Goal: Task Accomplishment & Management: Manage account settings

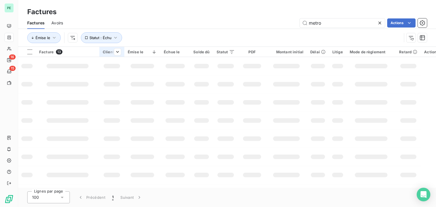
scroll to position [49, 0]
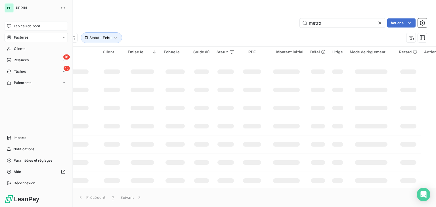
click at [6, 25] on div "Tableau de bord" at bounding box center [36, 26] width 63 height 9
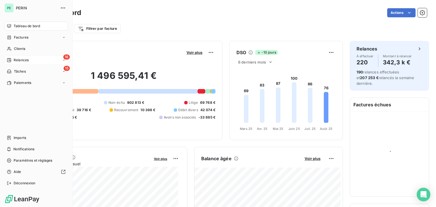
click at [15, 62] on span "Relances" at bounding box center [21, 60] width 15 height 5
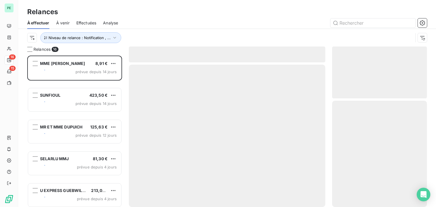
scroll to position [147, 90]
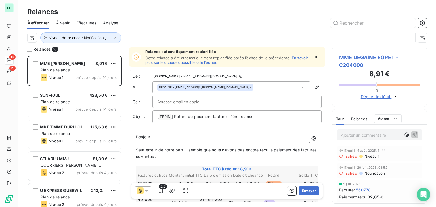
click at [381, 58] on span "MME DEGAINE EGRET - C204000" at bounding box center [379, 61] width 81 height 15
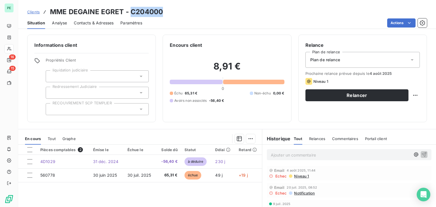
drag, startPoint x: 131, startPoint y: 11, endPoint x: 176, endPoint y: 12, distance: 45.2
click at [176, 12] on div "Clients MME DEGAINE EGRET - C204000" at bounding box center [227, 12] width 418 height 10
copy h3 "C204000"
click at [80, 23] on span "Contacts & Adresses" at bounding box center [94, 23] width 40 height 6
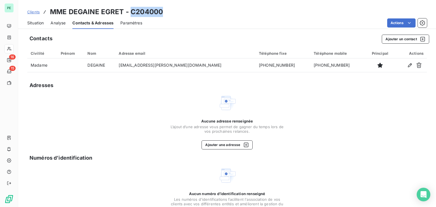
click at [41, 23] on span "Situation" at bounding box center [35, 23] width 16 height 6
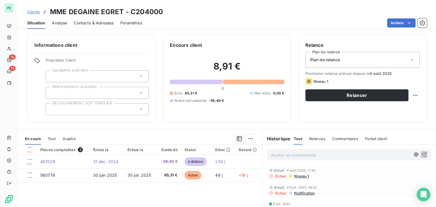
click at [331, 58] on span "Plan de relance" at bounding box center [325, 60] width 30 height 6
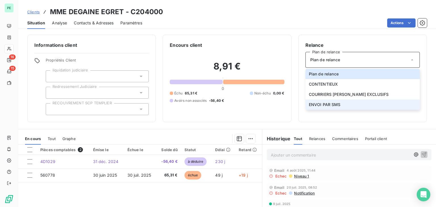
click at [330, 102] on span "ENVOI PAR SMS" at bounding box center [325, 105] width 32 height 6
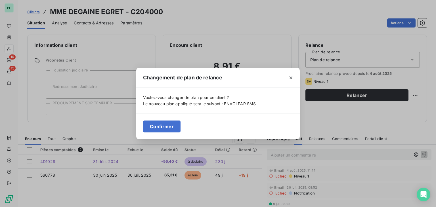
click at [161, 134] on div "Confirmer" at bounding box center [218, 127] width 164 height 26
click at [163, 128] on button "Confirmer" at bounding box center [161, 127] width 37 height 12
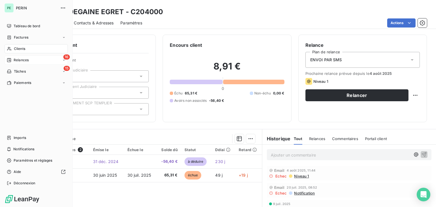
click at [11, 58] on icon at bounding box center [9, 60] width 4 height 4
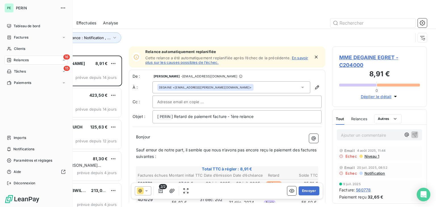
scroll to position [147, 90]
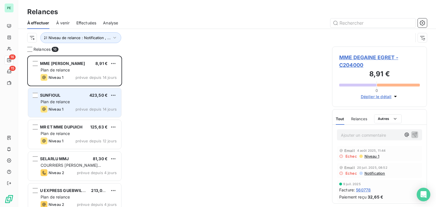
click at [52, 92] on div "SUNFIOUL 423,50 € Plan de relance Niveau 1 prévue depuis 14 jours" at bounding box center [74, 102] width 93 height 29
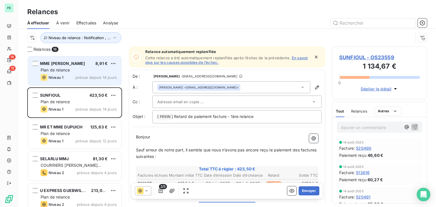
click at [63, 76] on span "Niveau 1" at bounding box center [56, 77] width 15 height 5
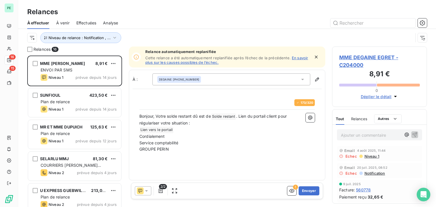
scroll to position [147, 90]
click at [290, 193] on icon "button" at bounding box center [292, 191] width 6 height 6
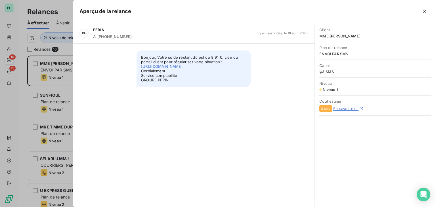
click at [20, 111] on div at bounding box center [218, 103] width 436 height 207
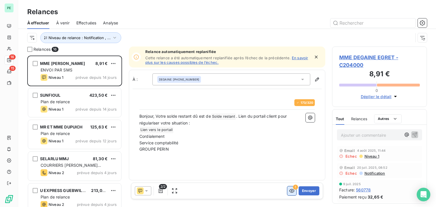
click at [133, 188] on div "2/2 ! Envoyer" at bounding box center [227, 191] width 192 height 16
click at [140, 188] on icon at bounding box center [140, 191] width 7 height 7
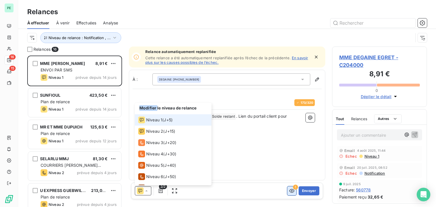
click at [140, 188] on icon at bounding box center [140, 191] width 7 height 7
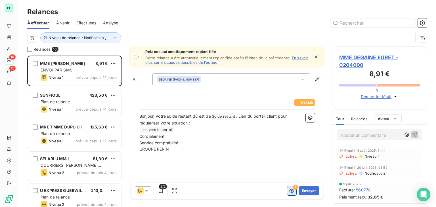
click at [160, 189] on span "2/2" at bounding box center [163, 186] width 8 height 5
click at [161, 191] on icon "button" at bounding box center [161, 191] width 4 height 5
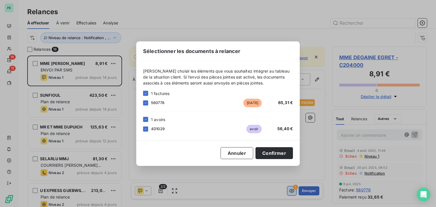
click at [147, 132] on div "4D1029 avoir 56,40 €" at bounding box center [218, 129] width 150 height 9
click at [146, 130] on icon at bounding box center [145, 128] width 3 height 3
click at [276, 155] on button "Confirmer" at bounding box center [274, 153] width 37 height 12
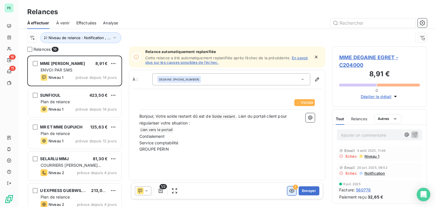
click at [291, 192] on button "button" at bounding box center [291, 191] width 9 height 9
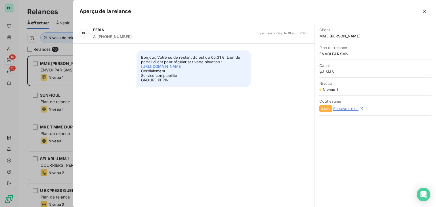
click at [26, 90] on div at bounding box center [218, 103] width 436 height 207
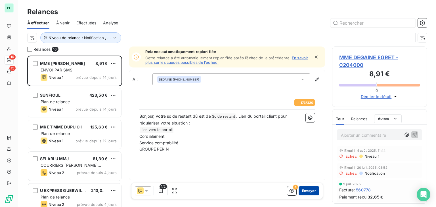
click at [312, 190] on button "Envoyer" at bounding box center [309, 191] width 21 height 9
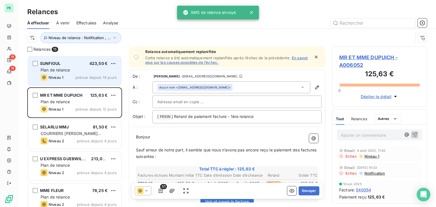
click at [58, 69] on span "Plan de relance" at bounding box center [55, 70] width 29 height 5
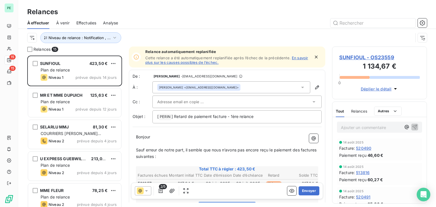
click at [355, 109] on span "Relances" at bounding box center [359, 111] width 16 height 5
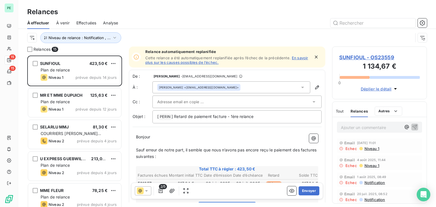
click at [340, 109] on span "Tout" at bounding box center [340, 111] width 8 height 5
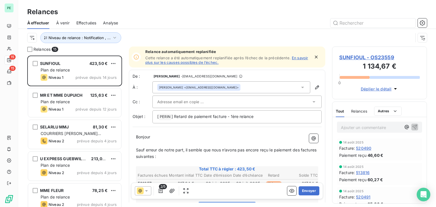
click at [380, 54] on span "SUNFIOUL - OS23559" at bounding box center [379, 58] width 81 height 8
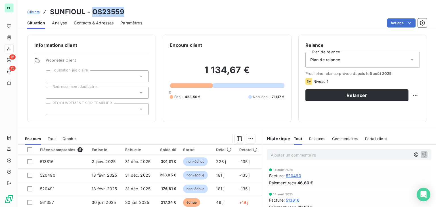
drag, startPoint x: 93, startPoint y: 12, endPoint x: 146, endPoint y: 12, distance: 53.7
click at [146, 12] on div "Clients SUNFIOUL - OS23559" at bounding box center [227, 12] width 418 height 10
copy h3 "OS23559"
click at [313, 138] on span "Relances" at bounding box center [317, 139] width 16 height 5
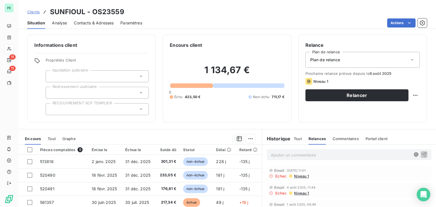
click at [305, 177] on span "Niveau 1" at bounding box center [301, 176] width 15 height 5
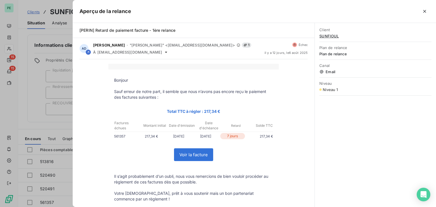
click at [49, 83] on div at bounding box center [218, 103] width 436 height 207
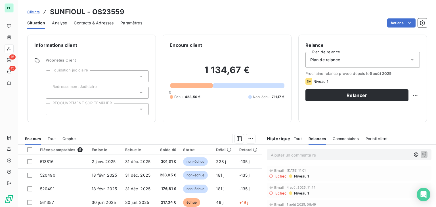
click at [300, 192] on span "Niveau 1" at bounding box center [301, 193] width 15 height 5
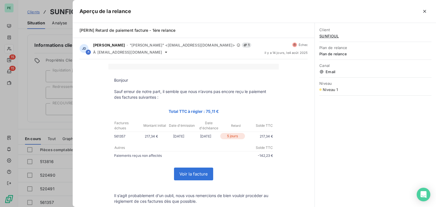
click at [59, 95] on div at bounding box center [218, 103] width 436 height 207
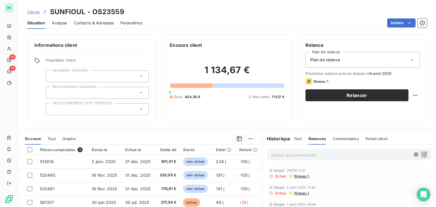
scroll to position [28, 0]
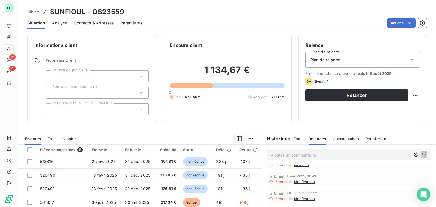
click at [302, 181] on span "Notification" at bounding box center [304, 182] width 21 height 5
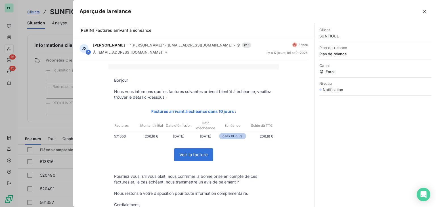
click at [54, 88] on div at bounding box center [218, 103] width 436 height 207
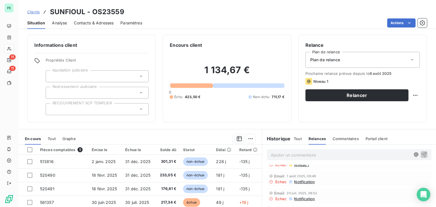
click at [304, 199] on span "Notification" at bounding box center [304, 199] width 21 height 5
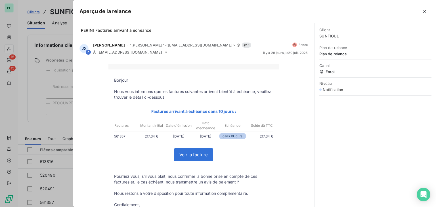
click at [46, 100] on div at bounding box center [218, 103] width 436 height 207
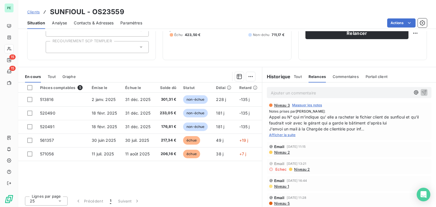
scroll to position [64, 0]
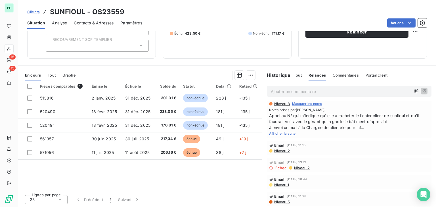
click at [279, 152] on span "Niveau 2" at bounding box center [282, 151] width 16 height 5
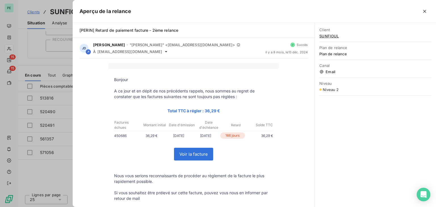
click at [46, 119] on div at bounding box center [218, 103] width 436 height 207
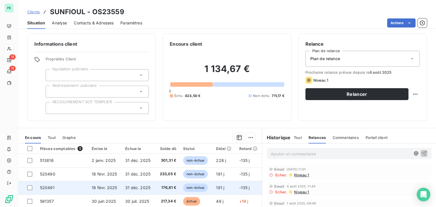
scroll to position [0, 0]
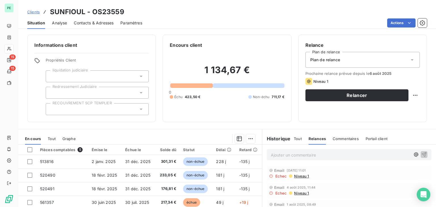
click at [85, 24] on span "Contacts & Adresses" at bounding box center [94, 23] width 40 height 6
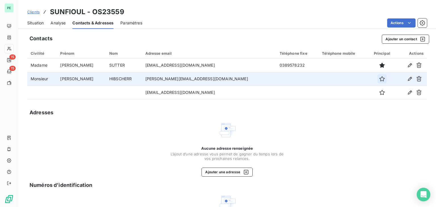
click at [379, 78] on icon "button" at bounding box center [382, 79] width 6 height 6
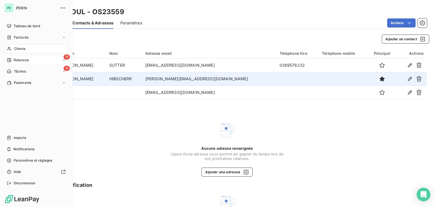
click at [25, 58] on span "Relances" at bounding box center [21, 60] width 15 height 5
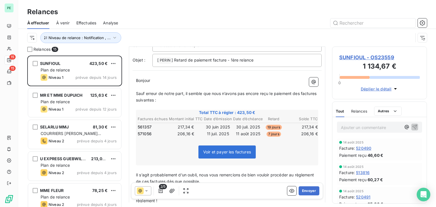
scroll to position [85, 0]
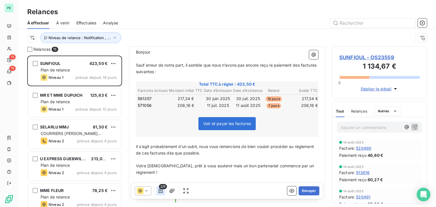
click at [161, 190] on icon "button" at bounding box center [161, 191] width 6 height 6
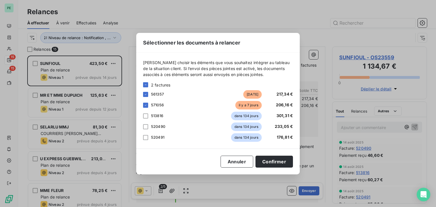
click at [161, 190] on div "Sélectionner les documents à relancer Veuillez choisir les éléments que vous so…" at bounding box center [218, 103] width 436 height 207
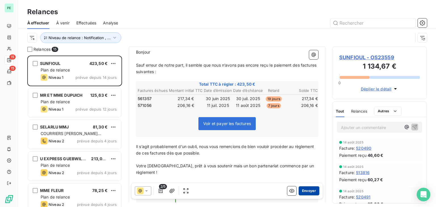
click at [309, 190] on button "Envoyer" at bounding box center [309, 191] width 21 height 9
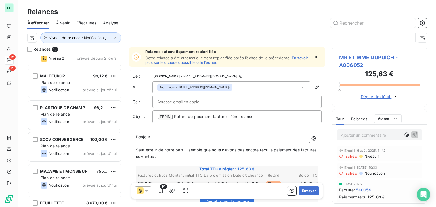
scroll to position [325, 0]
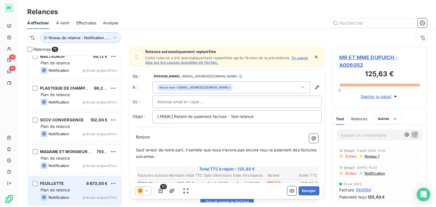
click at [71, 192] on div "Plan de relance" at bounding box center [79, 190] width 76 height 6
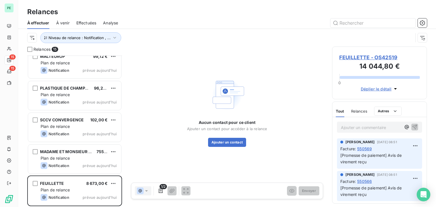
click at [370, 59] on span "FEUILLETTE - OS42519" at bounding box center [379, 58] width 81 height 8
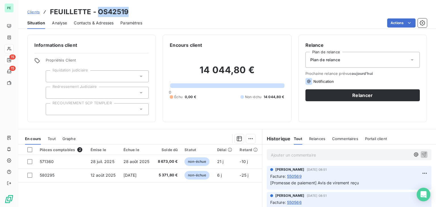
drag, startPoint x: 97, startPoint y: 12, endPoint x: 142, endPoint y: 12, distance: 45.7
click at [148, 12] on div "Clients FEUILLETTE - OS42519" at bounding box center [227, 12] width 418 height 10
copy h3 "OS42519"
click at [99, 21] on span "Contacts & Adresses" at bounding box center [94, 23] width 40 height 6
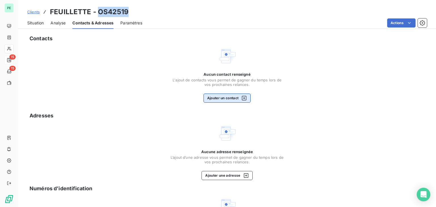
click at [204, 97] on button "Ajouter un contact" at bounding box center [227, 98] width 47 height 9
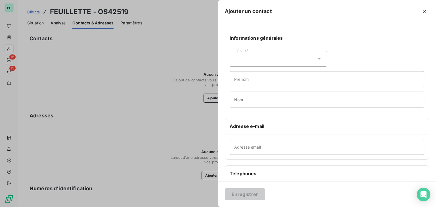
click at [284, 67] on div "Civilité Prénom Nom" at bounding box center [327, 79] width 204 height 66
click at [260, 53] on div "Civilité" at bounding box center [278, 59] width 97 height 16
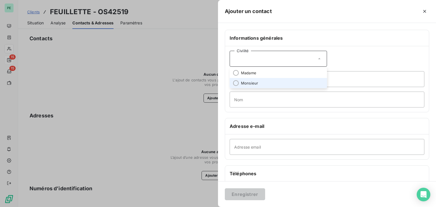
click at [255, 81] on span "Monsieur" at bounding box center [249, 83] width 17 height 5
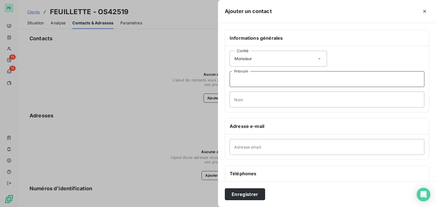
click at [255, 78] on input "Prénom" at bounding box center [327, 79] width 195 height 16
type input "Laurent"
click at [261, 101] on input "Nom" at bounding box center [327, 100] width 195 height 16
type input "MOERLEN"
click at [296, 142] on input "Adresse email" at bounding box center [327, 147] width 195 height 16
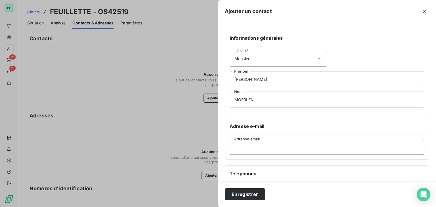
paste input "l.moerlen@alc-holding.fr"
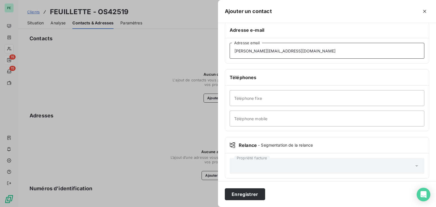
scroll to position [100, 0]
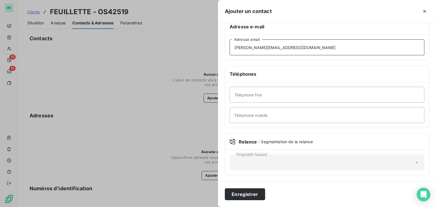
type input "l.moerlen@alc-holding.fr"
click at [252, 108] on input "Téléphone mobile" at bounding box center [327, 115] width 195 height 16
type input "06.22.67.62.49"
click at [250, 193] on button "Enregistrer" at bounding box center [245, 195] width 40 height 12
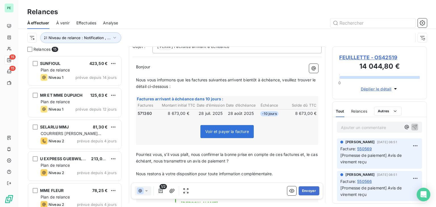
scroll to position [28, 0]
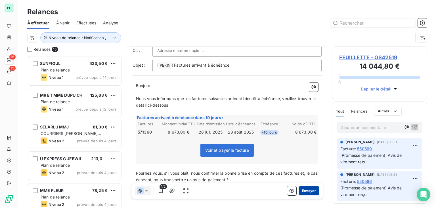
click at [307, 188] on button "Envoyer" at bounding box center [309, 191] width 21 height 9
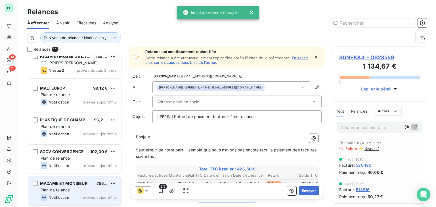
click at [70, 185] on span "MADAME ET MONSIEUR MEYER" at bounding box center [81, 183] width 82 height 5
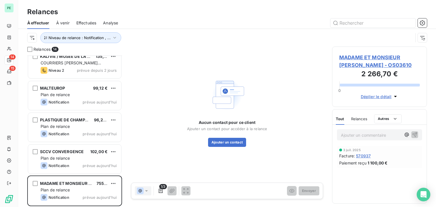
click at [383, 57] on span "MADAME ET MONSIEUR MEYER - OS03610" at bounding box center [379, 61] width 81 height 15
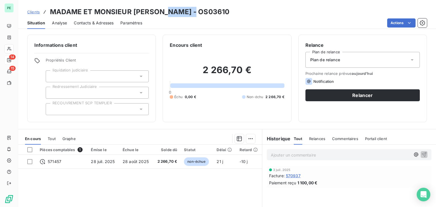
drag, startPoint x: 164, startPoint y: 10, endPoint x: 233, endPoint y: 15, distance: 70.0
click at [233, 15] on div "Clients MADAME ET MONSIEUR MEYER - OS03610" at bounding box center [227, 12] width 418 height 10
copy h3 "OS03610"
click at [92, 24] on span "Contacts & Adresses" at bounding box center [94, 23] width 40 height 6
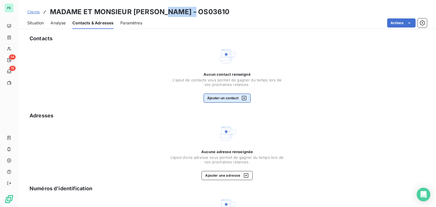
click at [235, 101] on button "Ajouter un contact" at bounding box center [227, 98] width 47 height 9
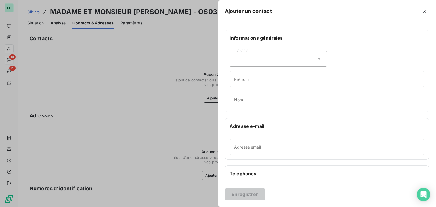
click at [239, 62] on div "Civilité" at bounding box center [278, 59] width 97 height 16
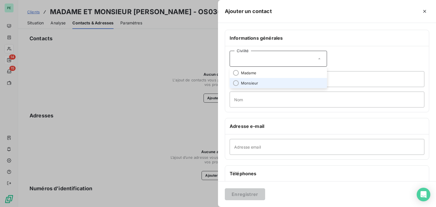
click at [255, 82] on span "Monsieur" at bounding box center [249, 83] width 17 height 5
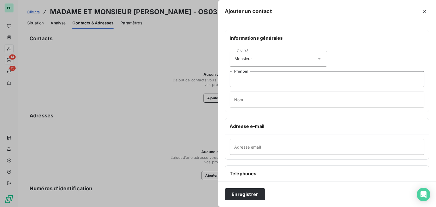
click at [255, 79] on input "Prénom" at bounding box center [327, 79] width 195 height 16
type input "Michel"
click at [259, 96] on input "Nom" at bounding box center [327, 100] width 195 height 16
type input "MEYER"
click at [299, 150] on input "Adresse email" at bounding box center [327, 147] width 195 height 16
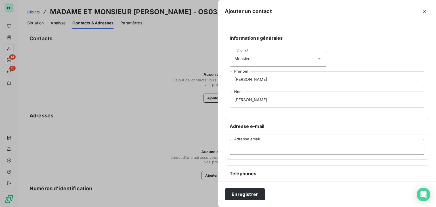
paste input "meyer-michel@laposte.net"
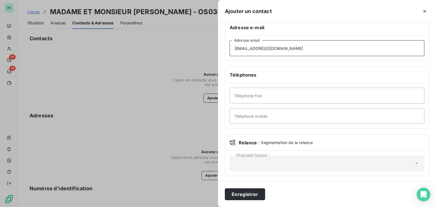
scroll to position [100, 0]
type input "meyer-michel@laposte.net"
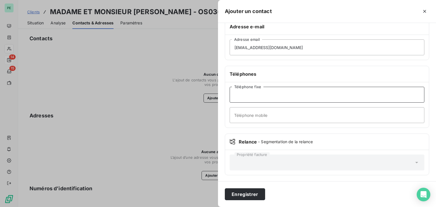
click at [257, 96] on input "Téléphone fixe" at bounding box center [327, 95] width 195 height 16
click at [256, 108] on input "Téléphone mobile" at bounding box center [327, 115] width 195 height 16
click at [254, 97] on input "Téléphone fixe" at bounding box center [327, 95] width 195 height 16
type input "03.89.37.37.38"
click at [225, 189] on button "Enregistrer" at bounding box center [245, 195] width 40 height 12
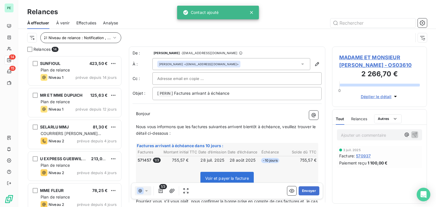
scroll to position [147, 90]
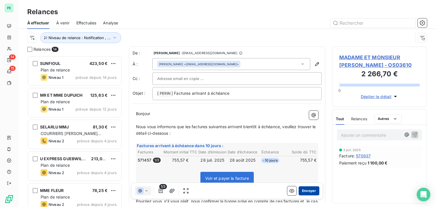
click at [309, 192] on button "Envoyer" at bounding box center [309, 191] width 21 height 9
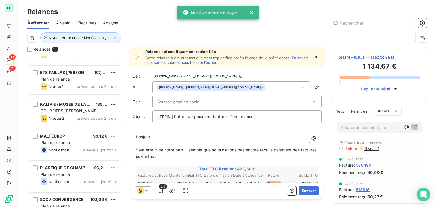
scroll to position [262, 0]
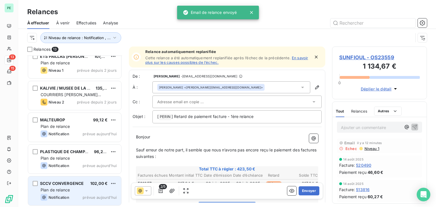
click at [78, 183] on span "SCCV CONVERGENCE" at bounding box center [62, 183] width 44 height 5
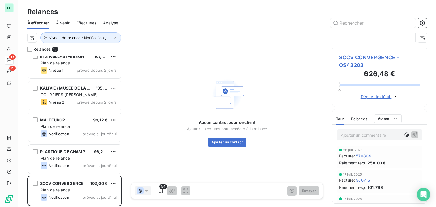
click at [351, 55] on span "SCCV CONVERGENCE - OS43203" at bounding box center [379, 61] width 81 height 15
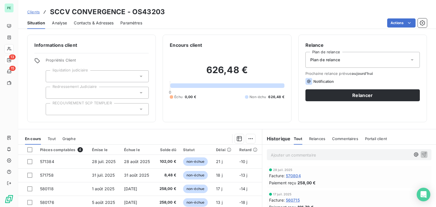
click at [134, 14] on h3 "SCCV CONVERGENCE - OS43203" at bounding box center [107, 12] width 115 height 10
drag, startPoint x: 132, startPoint y: 12, endPoint x: 175, endPoint y: 12, distance: 43.4
click at [175, 12] on div "Clients SCCV CONVERGENCE - OS43203" at bounding box center [227, 12] width 418 height 10
copy h3 "OS43203"
click at [309, 141] on span "Relances" at bounding box center [317, 139] width 16 height 5
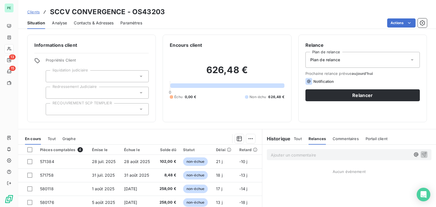
click at [301, 139] on div "Tout Relances Commentaires Portail client" at bounding box center [341, 139] width 94 height 12
click at [296, 140] on span "Tout" at bounding box center [298, 139] width 8 height 5
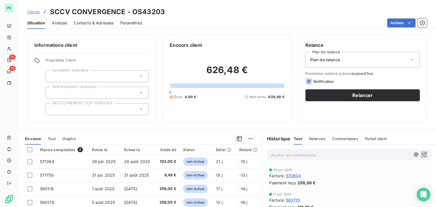
click at [67, 24] on div "Situation Analyse Contacts & Adresses Paramètres Actions" at bounding box center [227, 23] width 418 height 12
click at [76, 24] on span "Contacts & Adresses" at bounding box center [94, 23] width 40 height 6
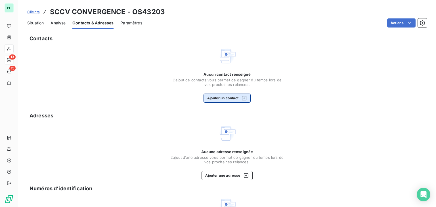
click at [219, 99] on button "Ajouter un contact" at bounding box center [227, 98] width 47 height 9
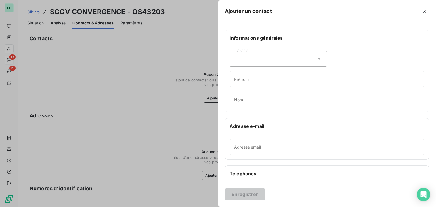
click at [252, 56] on div "Civilité" at bounding box center [278, 59] width 97 height 16
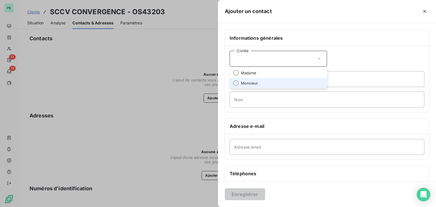
click at [257, 81] on span "Monsieur" at bounding box center [249, 83] width 17 height 5
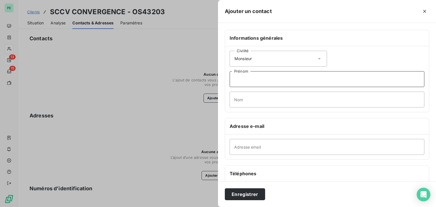
click at [254, 78] on input "Prénom" at bounding box center [327, 79] width 195 height 16
type input "Vincent"
click at [256, 94] on input "Nom" at bounding box center [327, 100] width 195 height 16
type input "TROMMENSCHLAGER"
click at [344, 145] on input "Adresse email" at bounding box center [327, 147] width 195 height 16
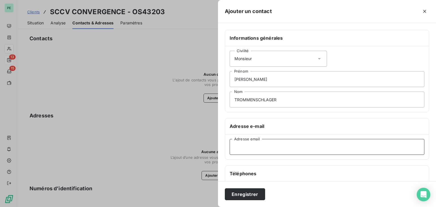
paste input "v.trommenschlager@osmo-moe.fr"
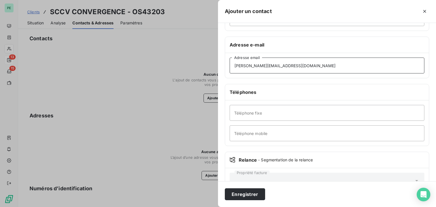
scroll to position [100, 0]
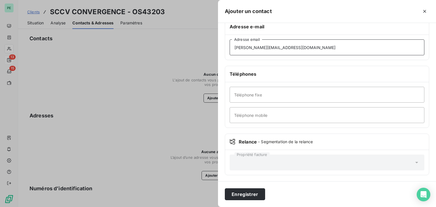
type input "v.trommenschlager@osmo-moe.fr"
click at [243, 91] on input "Téléphone fixe" at bounding box center [327, 95] width 195 height 16
click at [250, 119] on input "Téléphone mobile" at bounding box center [327, 115] width 195 height 16
type input "06.84.12.67.69"
click at [248, 191] on button "Enregistrer" at bounding box center [245, 195] width 40 height 12
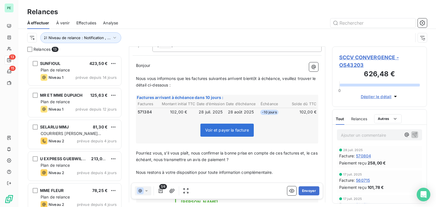
scroll to position [57, 0]
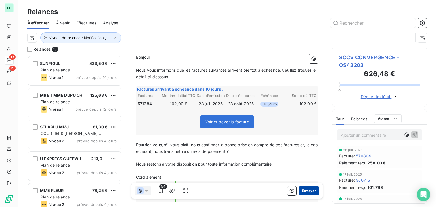
click at [305, 190] on button "Envoyer" at bounding box center [309, 191] width 21 height 9
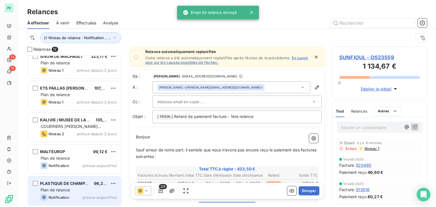
click at [65, 192] on span "Plan de relance" at bounding box center [55, 190] width 29 height 5
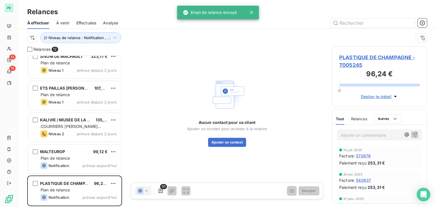
click at [397, 56] on span "PLASTIQUE DE CHAMPAGNE - T005245" at bounding box center [379, 61] width 81 height 15
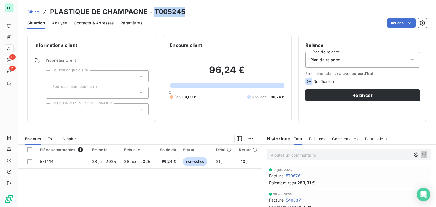
drag, startPoint x: 153, startPoint y: 12, endPoint x: 206, endPoint y: 12, distance: 53.1
click at [206, 12] on div "Clients PLASTIQUE DE CHAMPAGNE - T005245" at bounding box center [227, 12] width 418 height 10
copy h3 "T005245"
click at [107, 22] on span "Contacts & Adresses" at bounding box center [94, 23] width 40 height 6
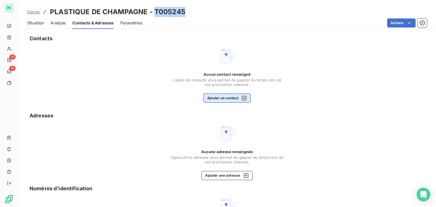
click at [226, 96] on button "Ajouter un contact" at bounding box center [227, 98] width 47 height 9
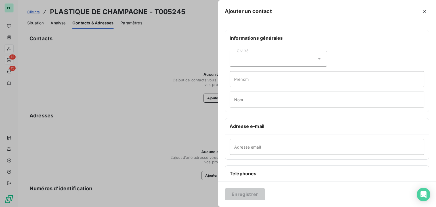
click at [241, 60] on div "Civilité" at bounding box center [278, 59] width 97 height 16
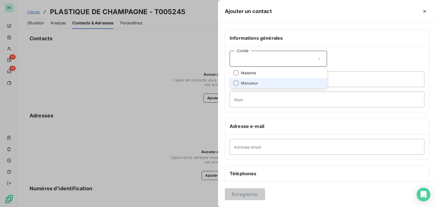
click at [247, 82] on span "Monsieur" at bounding box center [249, 83] width 17 height 5
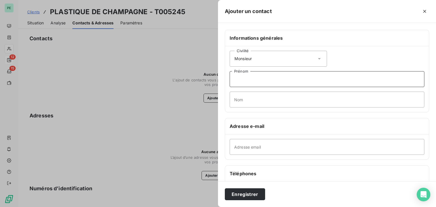
click at [251, 78] on input "Prénom" at bounding box center [327, 79] width 195 height 16
type input "Vincent"
click at [251, 99] on input "Nom" at bounding box center [327, 100] width 195 height 16
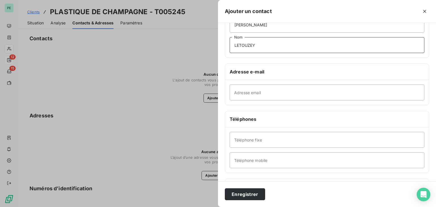
scroll to position [57, 0]
type input "LETOUZEY"
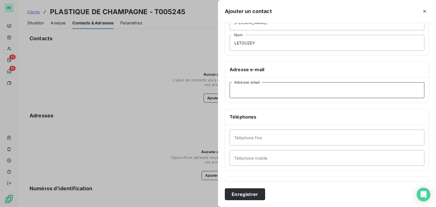
click at [243, 90] on input "Adresse email" at bounding box center [327, 90] width 195 height 16
click at [268, 95] on input "Adresse email" at bounding box center [327, 90] width 195 height 16
paste input "vletouzey@fyval.fr"
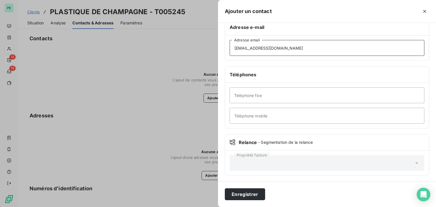
scroll to position [100, 0]
type input "vletouzey@fyval.fr"
click at [284, 92] on input "Téléphone fixe" at bounding box center [327, 95] width 195 height 16
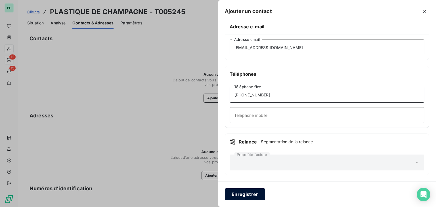
type input "03.25.80.39.71"
click at [256, 193] on button "Enregistrer" at bounding box center [245, 195] width 40 height 12
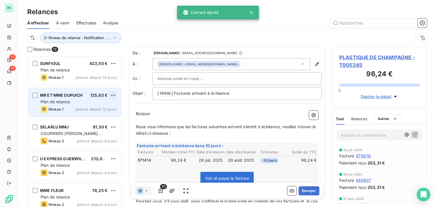
scroll to position [147, 90]
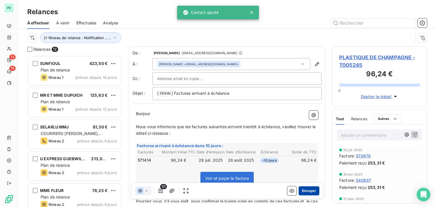
click at [308, 189] on button "Envoyer" at bounding box center [309, 191] width 21 height 9
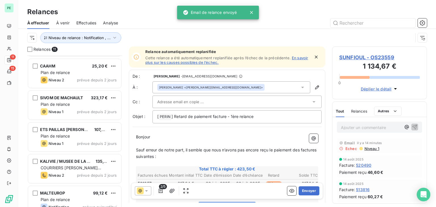
scroll to position [198, 0]
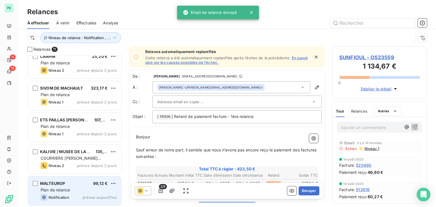
click at [80, 190] on div "Plan de relance" at bounding box center [79, 190] width 76 height 6
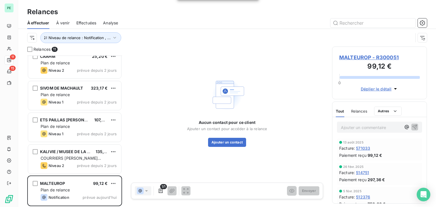
click at [367, 58] on span "MALTEUROP - R300051" at bounding box center [379, 58] width 81 height 8
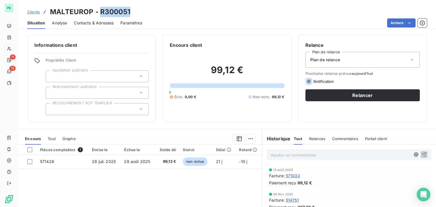
drag, startPoint x: 99, startPoint y: 13, endPoint x: 141, endPoint y: 13, distance: 42.0
click at [141, 13] on div "Clients MALTEUROP - R300051" at bounding box center [227, 12] width 418 height 10
copy h3 "R300051"
click at [82, 22] on span "Contacts & Adresses" at bounding box center [94, 23] width 40 height 6
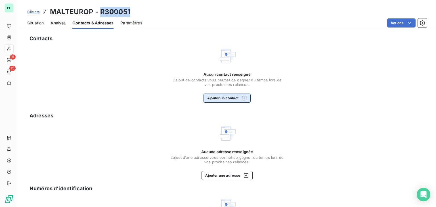
click at [220, 98] on button "Ajouter un contact" at bounding box center [227, 98] width 47 height 9
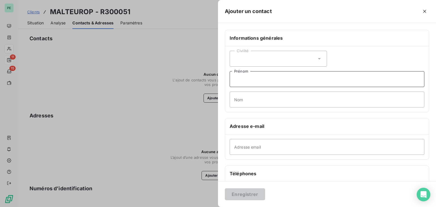
click at [273, 81] on input "Prénom" at bounding box center [327, 79] width 195 height 16
type input "Relance"
click at [329, 151] on input "Adresse email" at bounding box center [327, 147] width 195 height 16
paste input "Accounting-Group@malteurop.com"
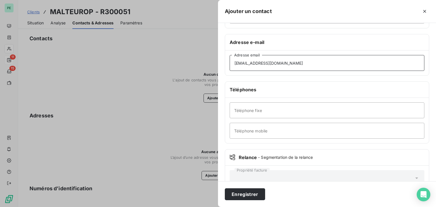
scroll to position [85, 0]
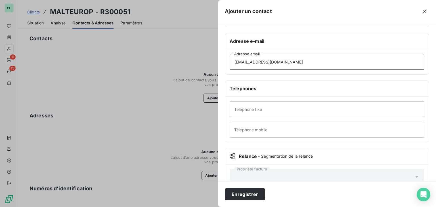
type input "Accounting-Group@malteurop.com"
click at [267, 111] on input "Téléphone fixe" at bounding box center [327, 109] width 195 height 16
type input "03.26.78.61.54"
click at [225, 189] on button "Enregistrer" at bounding box center [245, 195] width 40 height 12
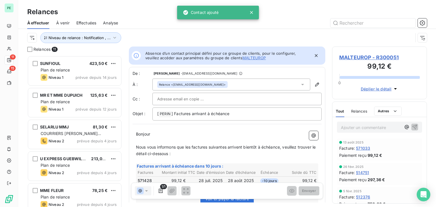
scroll to position [147, 90]
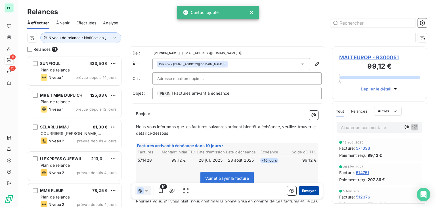
click at [309, 190] on button "Envoyer" at bounding box center [309, 191] width 21 height 9
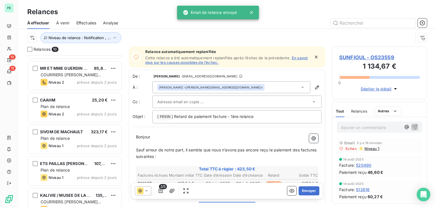
scroll to position [166, 0]
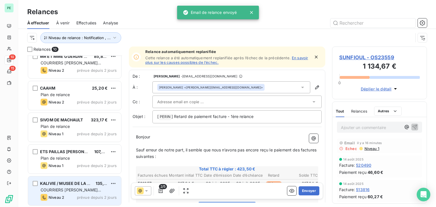
click at [72, 183] on span "KALIVIE / MUSEE DE LA POTASSE" at bounding box center [73, 183] width 66 height 5
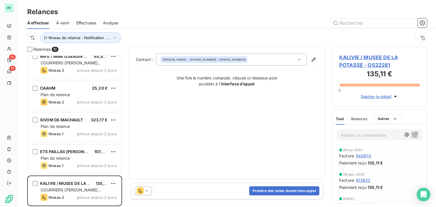
click at [370, 59] on span "KALIVIE / MUSEE DE LA POTASSE - OS22281" at bounding box center [379, 61] width 81 height 15
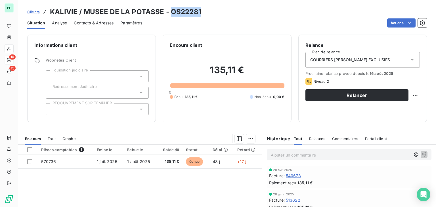
drag, startPoint x: 171, startPoint y: 11, endPoint x: 200, endPoint y: 11, distance: 29.0
click at [200, 11] on div "Clients KALIVIE / MUSEE DE LA POTASSE - OS22281" at bounding box center [227, 12] width 418 height 10
copy h3 "OS22281"
click at [357, 59] on span "COURRIERS MANUELS EXCLUSIFS" at bounding box center [350, 60] width 80 height 6
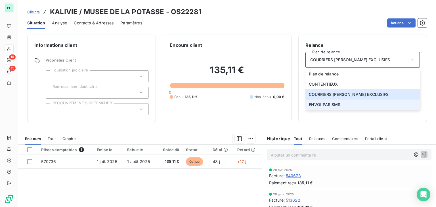
click at [331, 103] on span "ENVOI PAR SMS" at bounding box center [325, 105] width 32 height 6
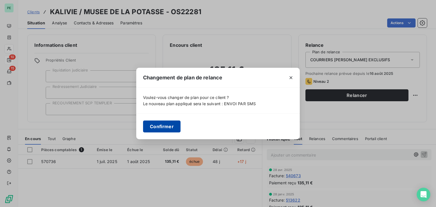
click at [169, 121] on button "Confirmer" at bounding box center [161, 127] width 37 height 12
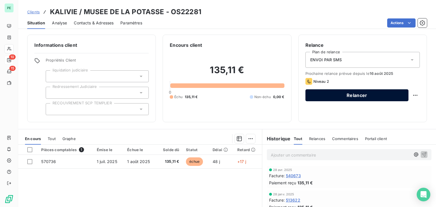
click at [378, 97] on button "Relancer" at bounding box center [356, 95] width 103 height 12
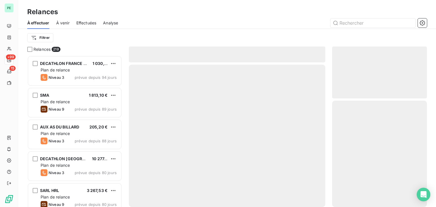
scroll to position [147, 90]
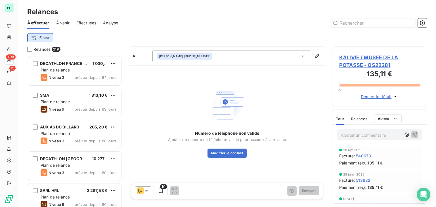
click at [53, 36] on html "PE +99 15 Relances À effectuer À venir Effectuées Analyse Filtrer Relances 219 …" at bounding box center [218, 103] width 436 height 207
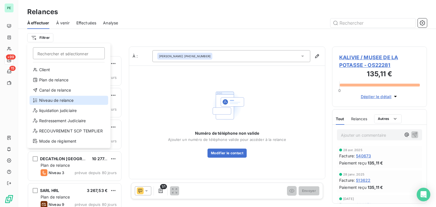
click at [57, 100] on div "Niveau de relance" at bounding box center [69, 100] width 79 height 9
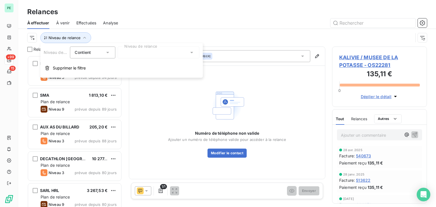
click at [152, 55] on div at bounding box center [159, 53] width 82 height 12
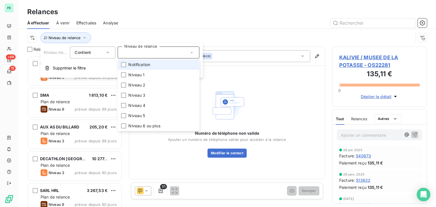
click at [150, 67] on span "Notification" at bounding box center [139, 65] width 22 height 6
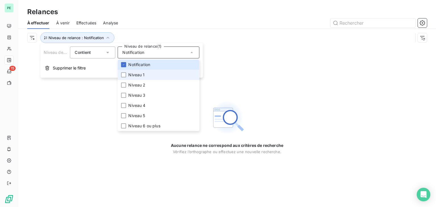
click at [143, 76] on span "Niveau 1" at bounding box center [136, 75] width 16 height 6
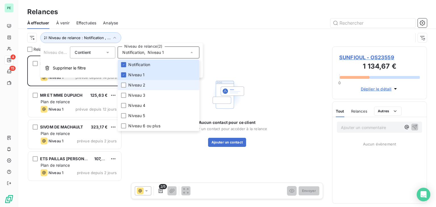
click at [141, 85] on span "Niveau 2" at bounding box center [136, 85] width 17 height 6
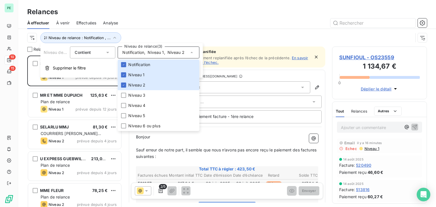
scroll to position [147, 90]
click at [156, 41] on div "Niveau de relance : Notification , ..." at bounding box center [220, 37] width 386 height 11
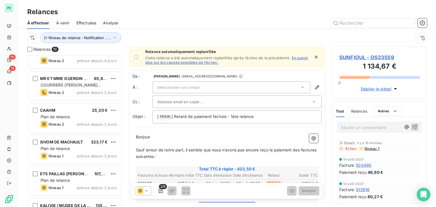
scroll to position [166, 0]
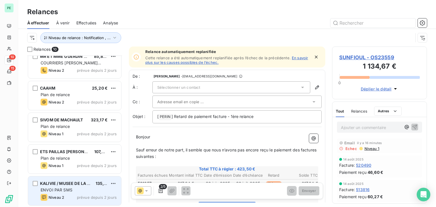
click at [79, 199] on span "prévue depuis 2 jours" at bounding box center [97, 197] width 40 height 5
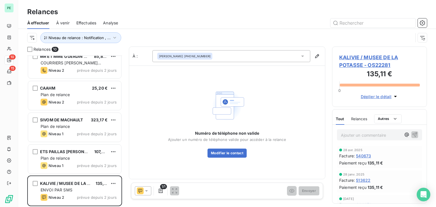
click at [357, 120] on span "Relances" at bounding box center [359, 119] width 16 height 5
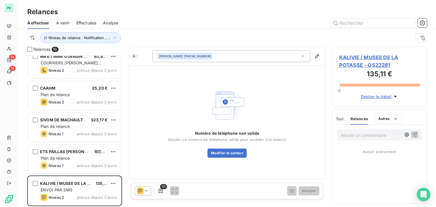
click at [140, 190] on icon at bounding box center [140, 191] width 7 height 7
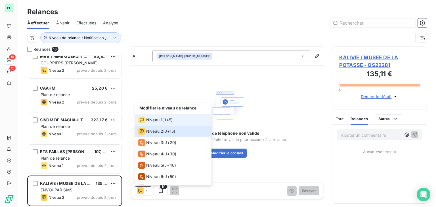
click at [150, 119] on span "Niveau 1" at bounding box center [154, 120] width 16 height 6
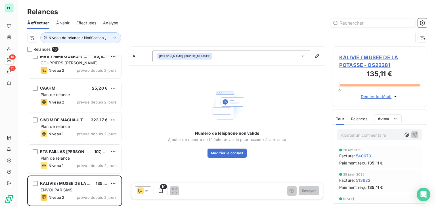
click at [222, 58] on div "Roland RINGENBACH 03.89.55.13.27" at bounding box center [231, 56] width 158 height 12
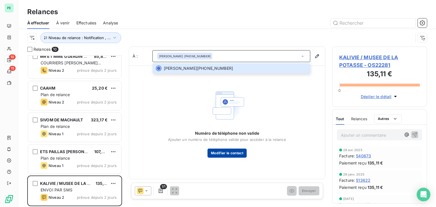
click at [227, 153] on button "Modifier le contact" at bounding box center [227, 153] width 39 height 9
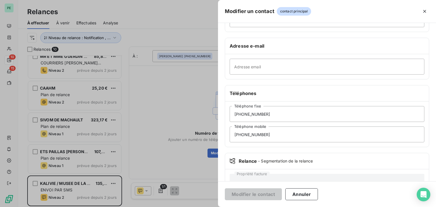
scroll to position [85, 0]
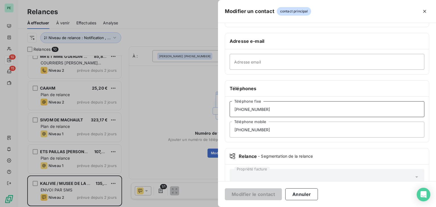
click at [271, 109] on input "06.69.52.51.43" at bounding box center [327, 109] width 195 height 16
drag, startPoint x: 268, startPoint y: 129, endPoint x: 225, endPoint y: 129, distance: 43.4
click at [225, 129] on div "Téléphones 06.69.52.51.43 Téléphone fixe 03.89.55.13.27 Téléphone mobile" at bounding box center [327, 111] width 204 height 62
click at [244, 62] on input "Adresse email" at bounding box center [327, 62] width 195 height 16
paste input "03.89.55.13.27"
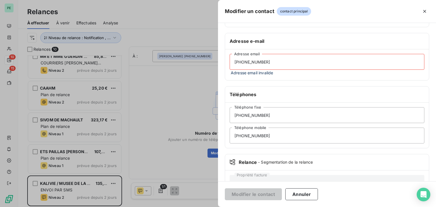
type input "03.89.55.13.27"
drag, startPoint x: 268, startPoint y: 131, endPoint x: 191, endPoint y: 133, distance: 77.2
click at [191, 207] on div "Modifier un contact contact principal Informations générales Civilité Monsieur …" at bounding box center [218, 207] width 436 height 0
drag, startPoint x: 271, startPoint y: 116, endPoint x: 211, endPoint y: 115, distance: 60.5
click at [211, 207] on div "Modifier un contact contact principal Informations générales Civilité Monsieur …" at bounding box center [218, 207] width 436 height 0
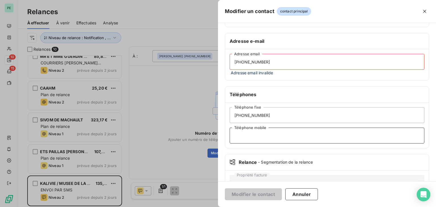
click at [244, 133] on input "Téléphone mobile" at bounding box center [327, 136] width 195 height 16
paste input "06.69.52.51.43"
type input "06.69.52.51.43"
drag, startPoint x: 278, startPoint y: 60, endPoint x: 229, endPoint y: 62, distance: 48.6
click at [229, 62] on div "03.89.55.13.27 Adresse email Adresse email invalide" at bounding box center [327, 64] width 204 height 31
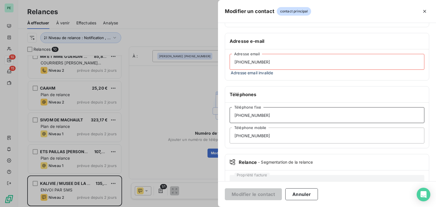
drag, startPoint x: 264, startPoint y: 115, endPoint x: 214, endPoint y: 112, distance: 50.0
click at [214, 207] on div "Modifier un contact contact principal Informations générales Civilité Monsieur …" at bounding box center [218, 207] width 436 height 0
paste input "3.89.55.13.27"
type input "03.89.55.13.27"
drag, startPoint x: 287, startPoint y: 58, endPoint x: 208, endPoint y: 62, distance: 79.6
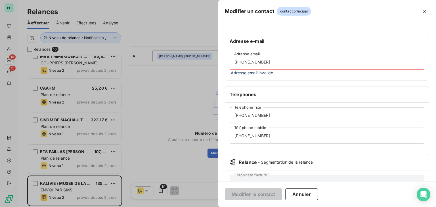
click at [208, 207] on div "Modifier un contact contact principal Informations générales Civilité Monsieur …" at bounding box center [218, 207] width 436 height 0
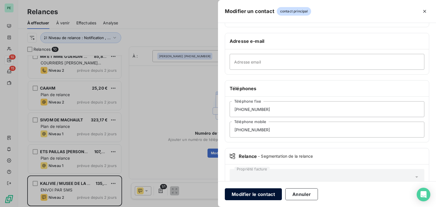
click at [253, 194] on button "Modifier le contact" at bounding box center [253, 195] width 57 height 12
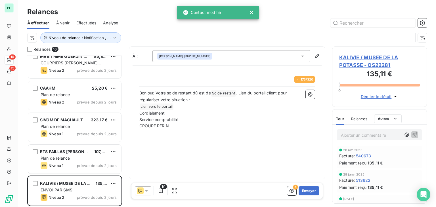
scroll to position [147, 90]
click at [290, 190] on icon "button" at bounding box center [292, 191] width 6 height 6
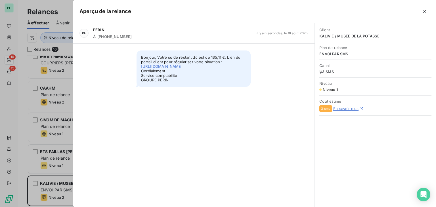
click at [24, 91] on div at bounding box center [218, 103] width 436 height 207
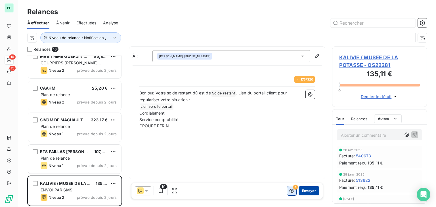
click at [307, 191] on button "Envoyer" at bounding box center [309, 191] width 21 height 9
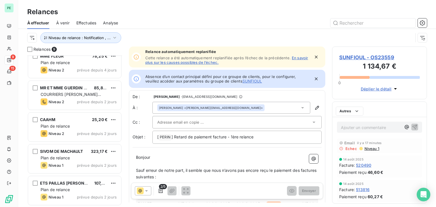
scroll to position [135, 0]
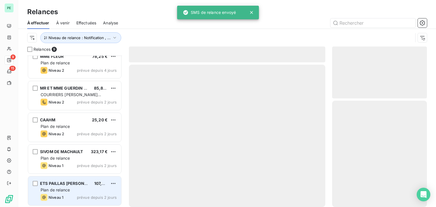
click at [70, 188] on span "Plan de relance" at bounding box center [55, 190] width 29 height 5
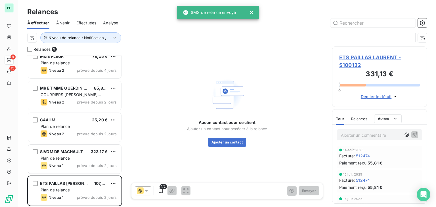
click at [362, 55] on span "ETS PAILLAS LAURENT - S100132" at bounding box center [379, 61] width 81 height 15
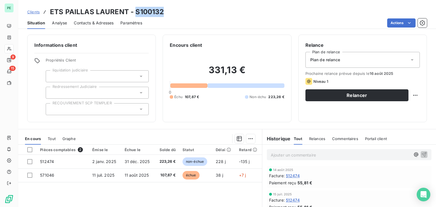
drag, startPoint x: 135, startPoint y: 11, endPoint x: 177, endPoint y: 12, distance: 42.6
click at [177, 12] on div "Clients ETS PAILLAS LAURENT - S100132" at bounding box center [227, 12] width 418 height 10
copy h3 "S100132"
click at [95, 25] on span "Contacts & Adresses" at bounding box center [94, 23] width 40 height 6
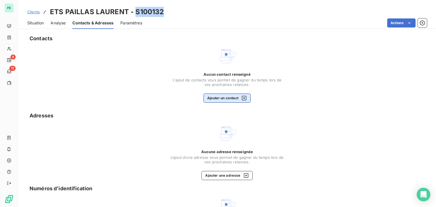
click at [219, 98] on button "Ajouter un contact" at bounding box center [227, 98] width 47 height 9
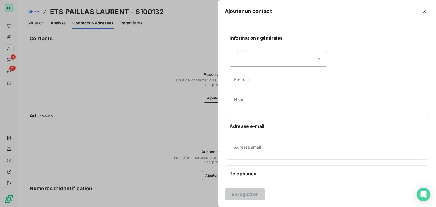
click at [290, 63] on div "Civilité" at bounding box center [278, 59] width 97 height 16
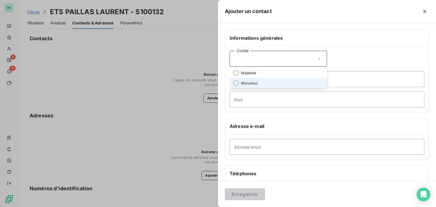
click at [254, 84] on span "Monsieur" at bounding box center [249, 83] width 17 height 5
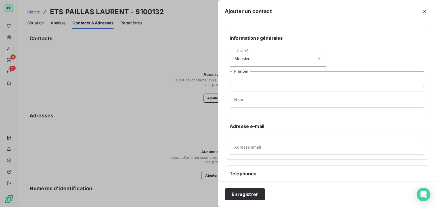
click at [258, 78] on input "Prénom" at bounding box center [327, 79] width 195 height 16
type input "Laurent"
click at [250, 92] on input "Nom" at bounding box center [327, 100] width 195 height 16
type input "PAILLAS"
drag, startPoint x: 354, startPoint y: 148, endPoint x: 350, endPoint y: 146, distance: 4.9
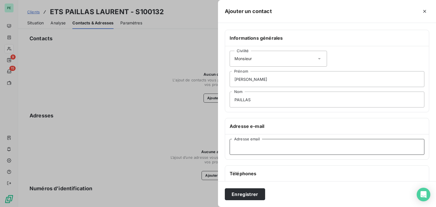
click at [354, 148] on input "Adresse email" at bounding box center [327, 147] width 195 height 16
paste input "laurent.paillas@wanadoo.fr"
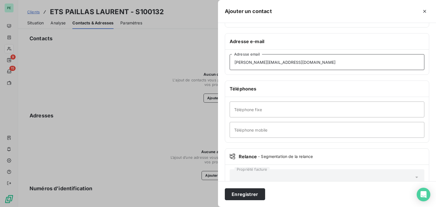
scroll to position [100, 0]
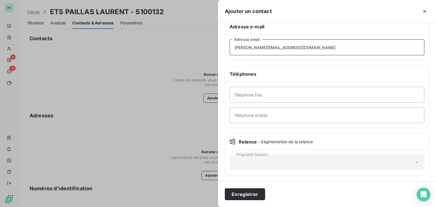
type input "laurent.paillas@wanadoo.fr"
click at [296, 92] on input "Téléphone fixe" at bounding box center [327, 95] width 195 height 16
paste input "03 24 57 10 81"
type input "03 24 57 10 81"
click at [252, 197] on button "Enregistrer" at bounding box center [245, 195] width 40 height 12
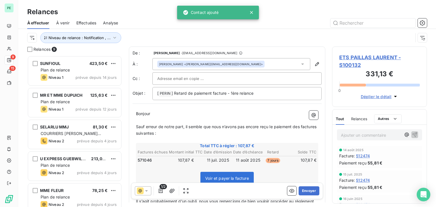
scroll to position [147, 90]
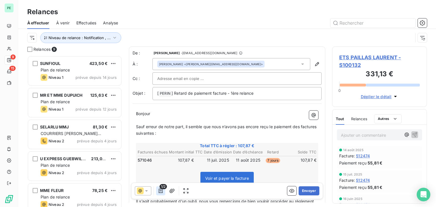
click at [162, 192] on icon "button" at bounding box center [161, 191] width 6 height 6
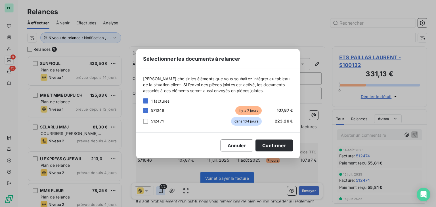
click at [162, 192] on div "Sélectionner les documents à relancer Veuillez choisir les éléments que vous so…" at bounding box center [218, 103] width 436 height 207
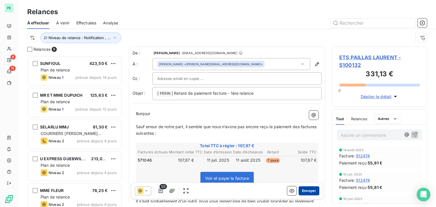
click at [308, 190] on button "Envoyer" at bounding box center [309, 191] width 21 height 9
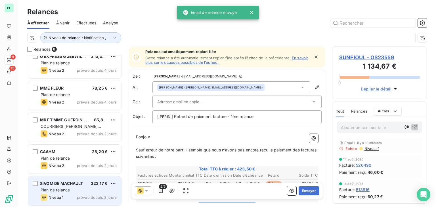
click at [81, 185] on span "SIVOM DE MACHAULT" at bounding box center [61, 183] width 43 height 5
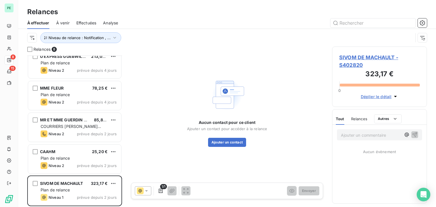
click at [384, 59] on span "SIVOM DE MACHAULT - S402820" at bounding box center [379, 61] width 81 height 15
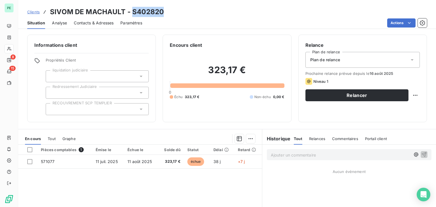
drag, startPoint x: 135, startPoint y: 14, endPoint x: 204, endPoint y: 14, distance: 68.4
click at [204, 14] on div "Clients SIVOM DE MACHAULT - S402820" at bounding box center [227, 12] width 418 height 10
copy h3 "S402820"
click at [98, 22] on span "Contacts & Adresses" at bounding box center [94, 23] width 40 height 6
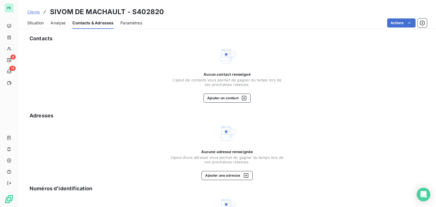
click at [250, 97] on div "Aucun contact renseigné L'ajout de contacts vous permet de gagner du temps lors…" at bounding box center [227, 87] width 114 height 31
click at [247, 99] on button "Ajouter un contact" at bounding box center [227, 98] width 47 height 9
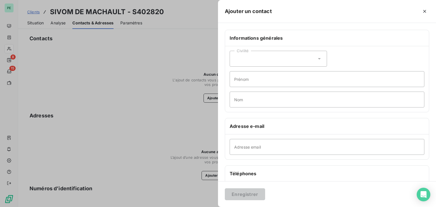
click at [279, 62] on div "Civilité" at bounding box center [278, 59] width 97 height 16
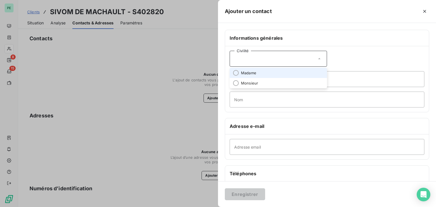
click at [277, 77] on li "Madame" at bounding box center [278, 73] width 97 height 10
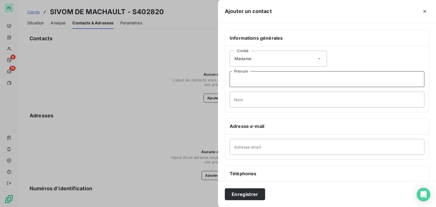
click at [266, 80] on input "Prénom" at bounding box center [327, 79] width 195 height 16
type input "Chantal"
click at [250, 98] on input "Nom" at bounding box center [327, 100] width 195 height 16
type input "PIEROT"
click at [289, 146] on input "Adresse email" at bounding box center [327, 147] width 195 height 16
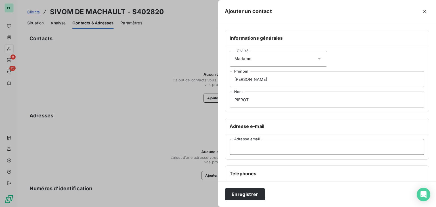
paste input "pierotchantal@yahoo.fr"
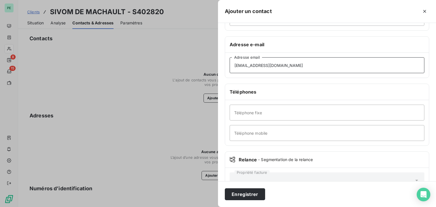
scroll to position [85, 0]
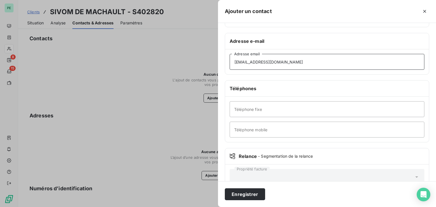
type input "pierotchantal@yahoo.fr"
click at [287, 125] on input "Téléphone mobile" at bounding box center [327, 130] width 195 height 16
paste input "06 29 56 60 56"
type input "06 29 56 60 56"
click at [256, 202] on div "Enregistrer" at bounding box center [327, 194] width 218 height 26
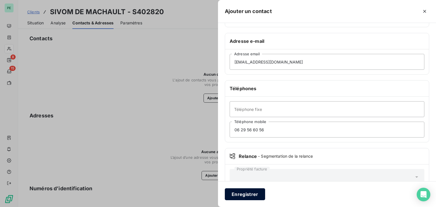
click at [254, 198] on button "Enregistrer" at bounding box center [245, 195] width 40 height 12
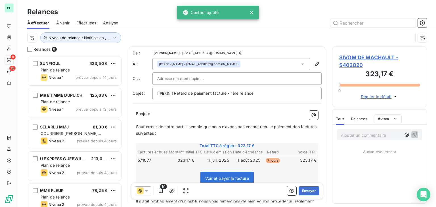
scroll to position [147, 90]
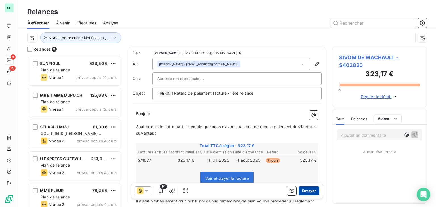
click at [305, 191] on button "Envoyer" at bounding box center [309, 191] width 21 height 9
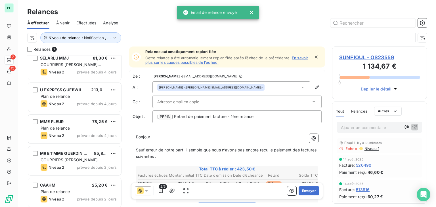
scroll to position [71, 0]
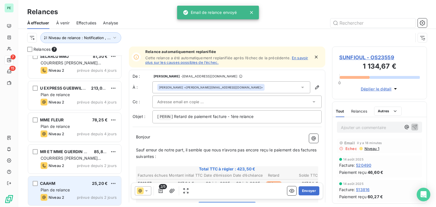
click at [74, 185] on div "CAAHM 25,20 €" at bounding box center [79, 183] width 76 height 5
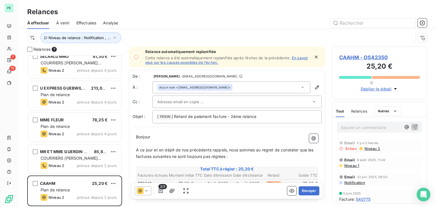
click at [357, 166] on span "Niveau 1" at bounding box center [351, 166] width 15 height 5
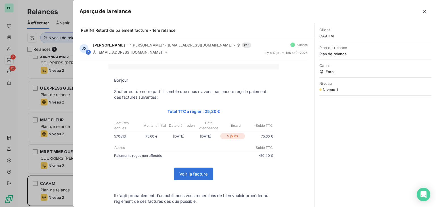
click at [23, 26] on div at bounding box center [218, 103] width 436 height 207
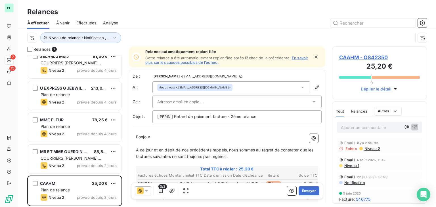
click at [369, 148] on span "Niveau 2" at bounding box center [372, 148] width 16 height 5
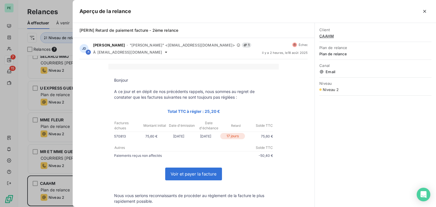
click at [22, 24] on div at bounding box center [218, 103] width 436 height 207
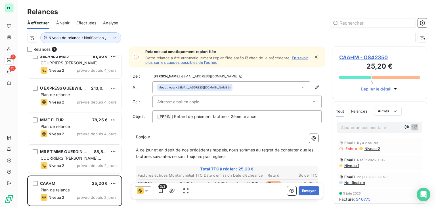
scroll to position [28, 0]
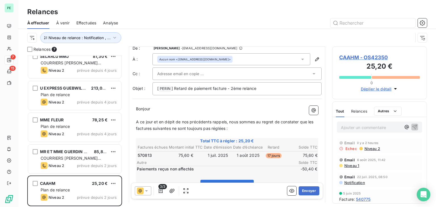
click at [361, 57] on span "CAAHM - OS42350" at bounding box center [379, 58] width 81 height 8
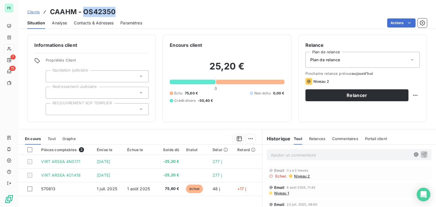
drag, startPoint x: 85, startPoint y: 11, endPoint x: 138, endPoint y: 12, distance: 52.5
click at [138, 12] on div "Clients CAAHM - OS42350" at bounding box center [227, 12] width 418 height 10
copy h3 "OS42350"
click at [274, 194] on span "Niveau 1" at bounding box center [281, 193] width 15 height 5
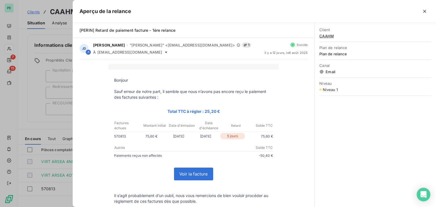
click at [41, 84] on div at bounding box center [218, 103] width 436 height 207
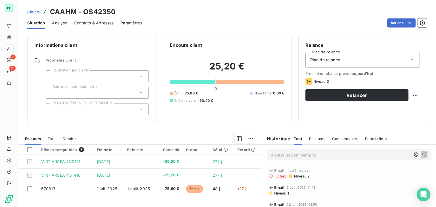
click at [107, 23] on span "Contacts & Adresses" at bounding box center [94, 23] width 40 height 6
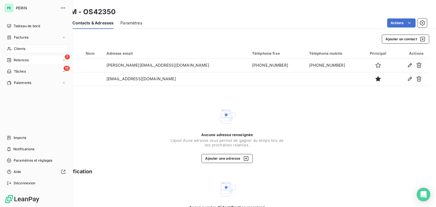
click at [20, 62] on span "Relances" at bounding box center [21, 60] width 15 height 5
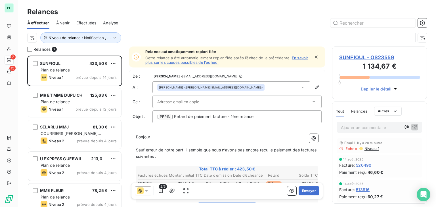
scroll to position [147, 90]
click at [242, 93] on div "Bernard HIBSCHERR <bernard-hibscherr@orange.fr>" at bounding box center [231, 87] width 158 height 12
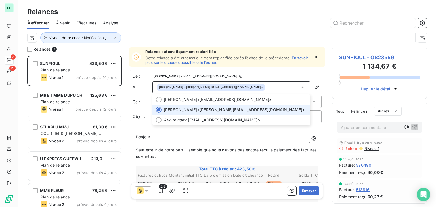
click at [243, 88] on div "Bernard HIBSCHERR <bernard-hibscherr@orange.fr>" at bounding box center [231, 87] width 158 height 12
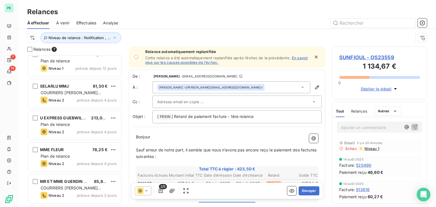
scroll to position [71, 0]
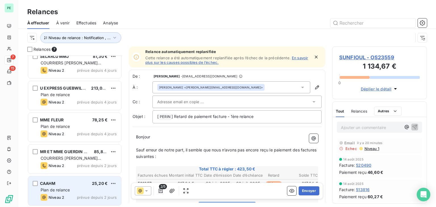
click at [70, 182] on div "CAAHM 25,20 €" at bounding box center [79, 183] width 76 height 5
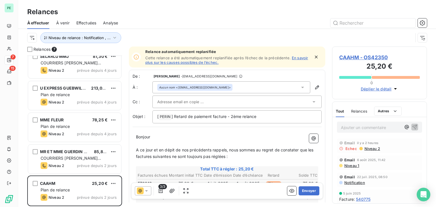
click at [250, 87] on div "Aucun nom <accueil.caahm67@arsea.fr>" at bounding box center [231, 87] width 158 height 12
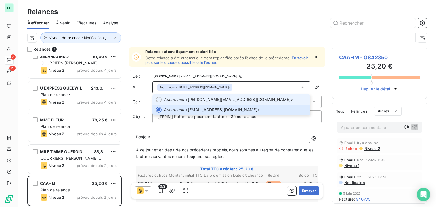
click at [246, 102] on span "Aucun nom <annie.weisslocker@arsea.fr>" at bounding box center [235, 100] width 143 height 6
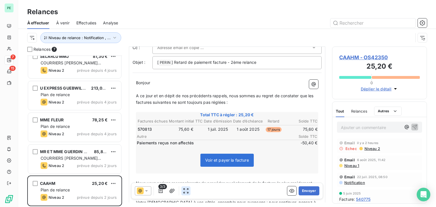
scroll to position [57, 0]
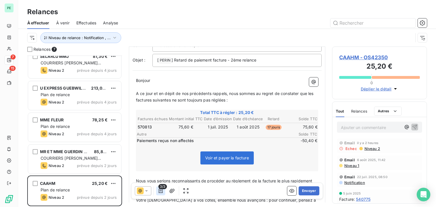
click at [158, 194] on button "button" at bounding box center [160, 191] width 9 height 9
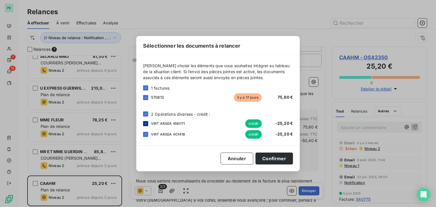
click at [144, 123] on icon at bounding box center [145, 123] width 3 height 3
click at [145, 134] on icon at bounding box center [146, 134] width 2 height 1
click at [288, 160] on button "Confirmer" at bounding box center [274, 159] width 37 height 12
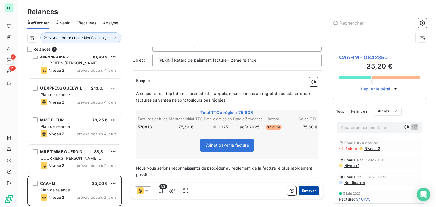
click at [306, 192] on button "Envoyer" at bounding box center [309, 191] width 21 height 9
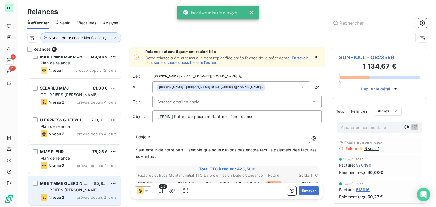
click at [71, 187] on div "COURRIERS MANUELS EXCLUSIFS" at bounding box center [79, 190] width 76 height 6
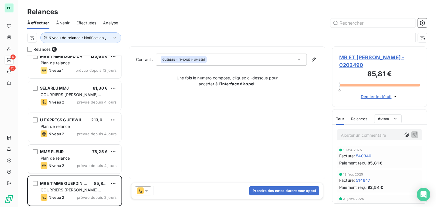
click at [351, 57] on span "MR ET MME GUERDIN SADI - C202490" at bounding box center [379, 61] width 81 height 15
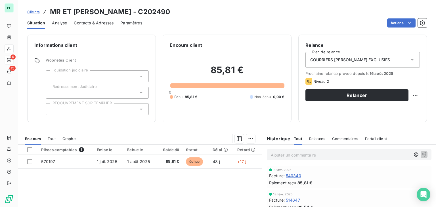
click at [312, 144] on div "Relances" at bounding box center [317, 139] width 16 height 12
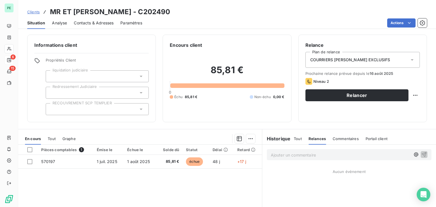
click at [301, 139] on div "Tout Relances Commentaires Portail client" at bounding box center [341, 139] width 94 height 12
click at [301, 142] on div "Tout Relances Commentaires Portail client" at bounding box center [341, 139] width 94 height 12
click at [295, 139] on span "Tout" at bounding box center [298, 139] width 8 height 5
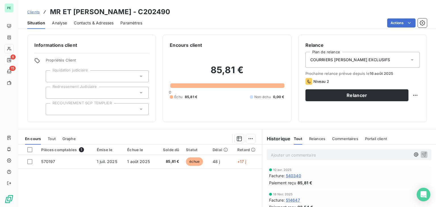
drag, startPoint x: 147, startPoint y: 13, endPoint x: 202, endPoint y: 10, distance: 54.6
click at [202, 10] on div "Clients MR ET MME GUERDIN SADI - C202490" at bounding box center [227, 12] width 418 height 10
copy h3 "C202490"
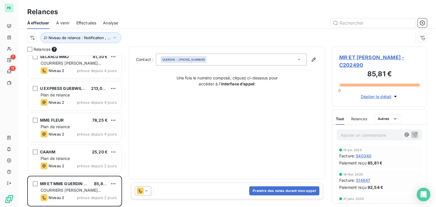
scroll to position [71, 0]
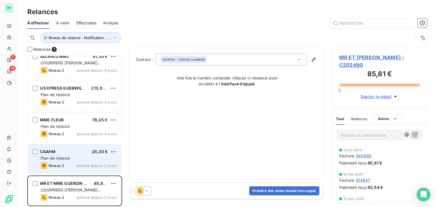
click at [84, 159] on div "Plan de relance" at bounding box center [79, 159] width 76 height 6
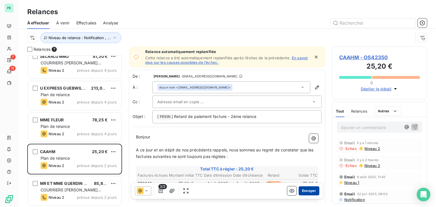
click at [308, 189] on button "Envoyer" at bounding box center [309, 191] width 21 height 9
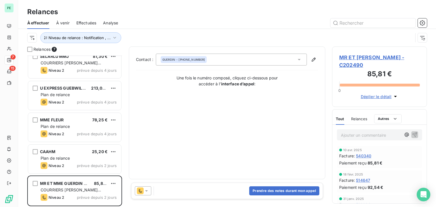
scroll to position [39, 0]
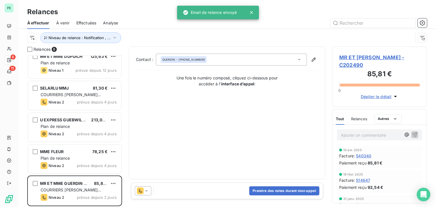
click at [81, 21] on span "Effectuées" at bounding box center [86, 23] width 20 height 6
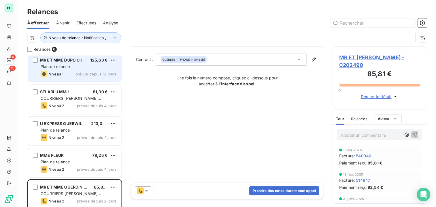
scroll to position [39, 0]
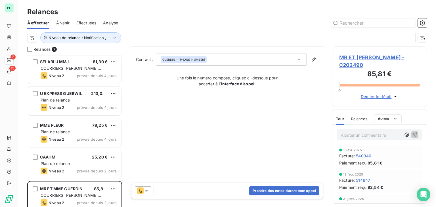
scroll to position [71, 0]
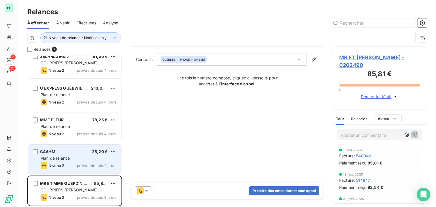
click at [86, 156] on div "Plan de relance" at bounding box center [79, 159] width 76 height 6
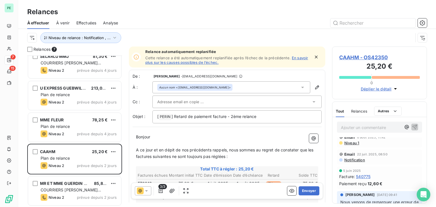
scroll to position [28, 0]
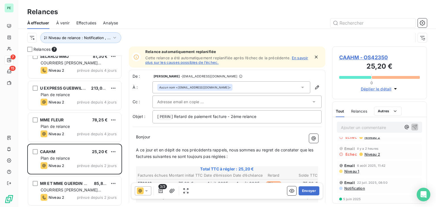
click at [355, 173] on span "Niveau 1" at bounding box center [351, 171] width 15 height 5
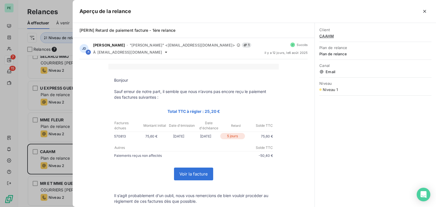
click at [355, 173] on div "[PERIN] Retard de paiement facture - 1ère relance JD Julie DOLIQUE - "Julie DOL…" at bounding box center [254, 115] width 363 height 184
click at [69, 93] on div at bounding box center [218, 103] width 436 height 207
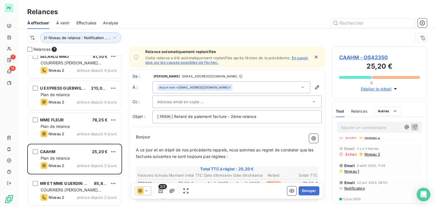
click at [378, 154] on span "Niveau 2" at bounding box center [372, 154] width 16 height 5
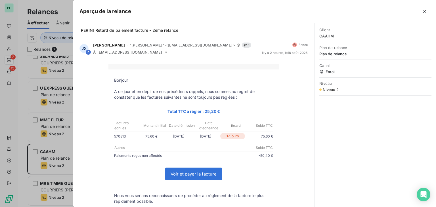
click at [52, 97] on div at bounding box center [218, 103] width 436 height 207
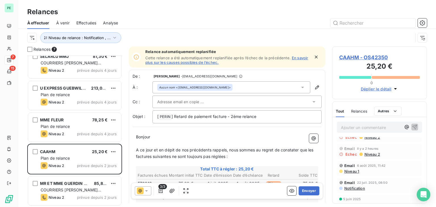
click at [360, 174] on div "Email 6 août 2025, 11:42 Niveau 1" at bounding box center [379, 168] width 85 height 15
click at [357, 173] on span "Niveau 1" at bounding box center [351, 171] width 15 height 5
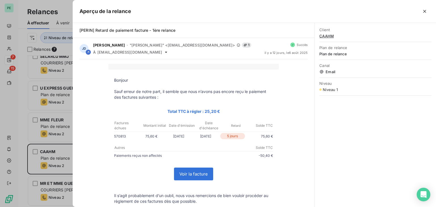
click at [40, 88] on div at bounding box center [218, 103] width 436 height 207
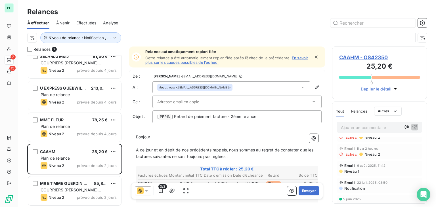
click at [355, 190] on span "Notification" at bounding box center [354, 188] width 21 height 5
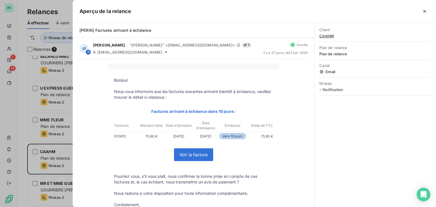
click at [26, 91] on div at bounding box center [218, 103] width 436 height 207
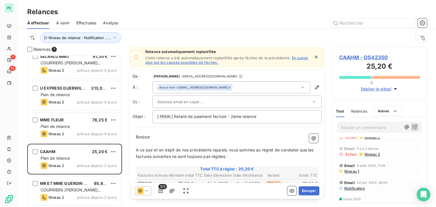
click at [364, 190] on span "Notification" at bounding box center [354, 188] width 21 height 5
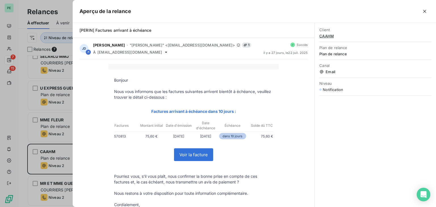
click at [53, 109] on div at bounding box center [218, 103] width 436 height 207
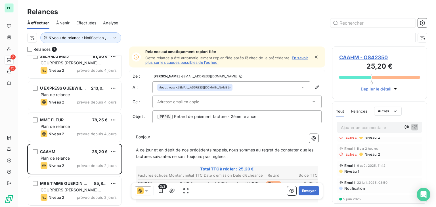
click at [286, 88] on div "Aucun nom <accueil.caahm67@arsea.fr>" at bounding box center [231, 87] width 158 height 12
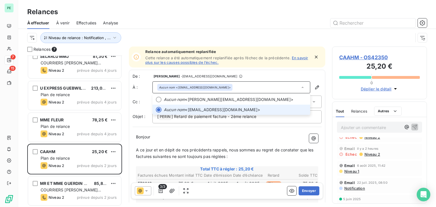
click at [286, 88] on div "Aucun nom <accueil.caahm67@arsea.fr>" at bounding box center [231, 87] width 158 height 12
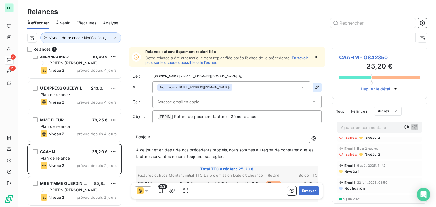
click at [315, 89] on icon "button" at bounding box center [317, 88] width 6 height 6
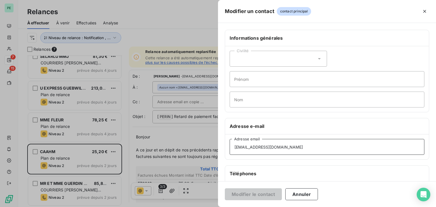
drag, startPoint x: 298, startPoint y: 148, endPoint x: 218, endPoint y: 147, distance: 79.8
click at [218, 147] on div "Informations générales Civilité Prénom Nom Adresse e-mail accueil.caahm67@arsea…" at bounding box center [327, 156] width 218 height 252
paste input "impjverne"
type input "[EMAIL_ADDRESS][DOMAIN_NAME]"
click at [257, 193] on button "Modifier le contact" at bounding box center [253, 195] width 57 height 12
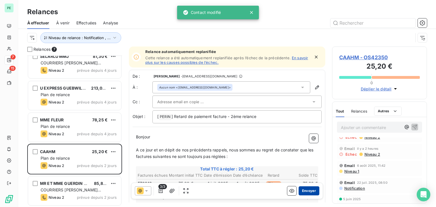
click at [303, 190] on button "Envoyer" at bounding box center [309, 191] width 21 height 9
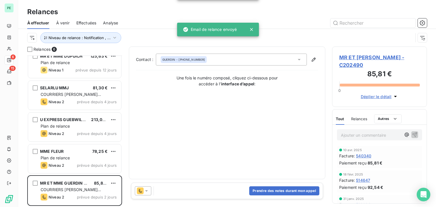
scroll to position [39, 0]
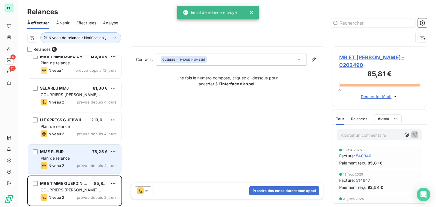
click at [79, 159] on div "Plan de relance" at bounding box center [79, 159] width 76 height 6
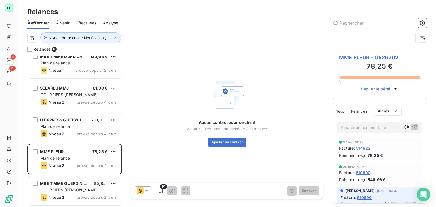
click at [384, 55] on span "MME FLEUR - OR26202" at bounding box center [379, 58] width 81 height 8
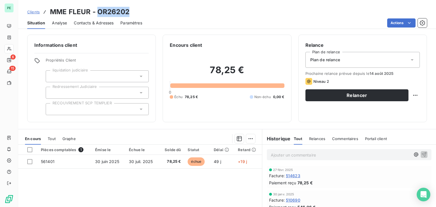
drag, startPoint x: 98, startPoint y: 13, endPoint x: 106, endPoint y: 15, distance: 8.2
click at [133, 15] on div "Clients MME FLEUR - OR26202" at bounding box center [227, 12] width 418 height 10
copy h3 "OR26202"
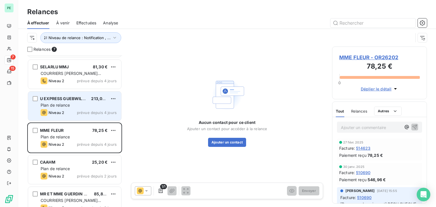
scroll to position [71, 0]
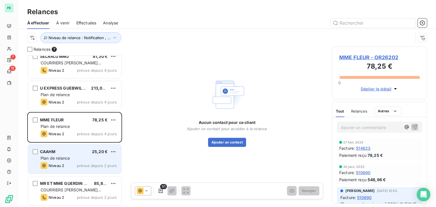
click at [60, 156] on span "Plan de relance" at bounding box center [55, 158] width 29 height 5
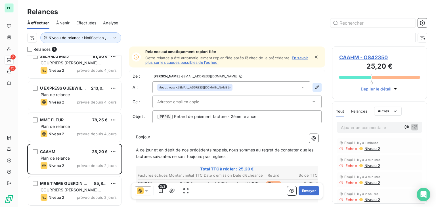
click at [314, 88] on icon "button" at bounding box center [317, 88] width 6 height 6
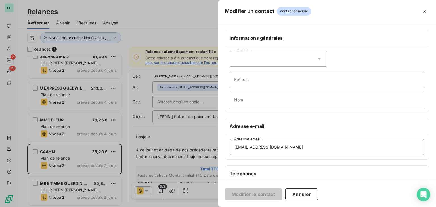
drag, startPoint x: 297, startPoint y: 144, endPoint x: 225, endPoint y: 144, distance: 72.4
click at [225, 144] on div "accueil.impjverne@arsea.fr Adresse email" at bounding box center [327, 147] width 204 height 25
click at [297, 196] on button "Annuler" at bounding box center [301, 195] width 33 height 12
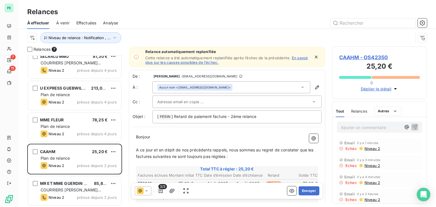
click at [369, 57] on span "CAAHM - OS42350" at bounding box center [379, 58] width 81 height 8
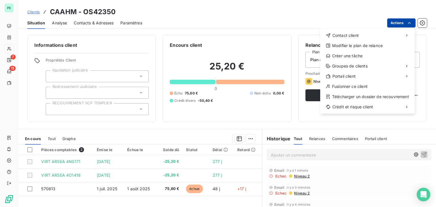
click at [404, 25] on html "PE 7 15 Clients CAAHM - OS42350 Situation Analyse Contacts & Adresses Paramètre…" at bounding box center [218, 103] width 436 height 207
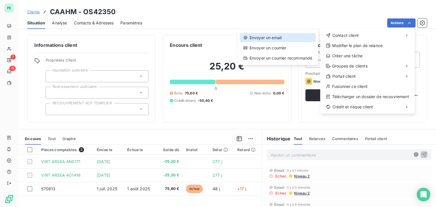
click at [270, 35] on div "Envoyer un email" at bounding box center [278, 37] width 76 height 9
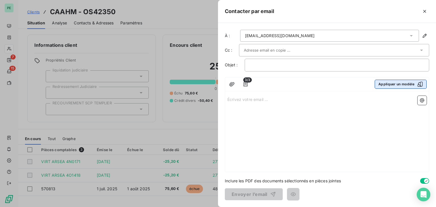
click at [395, 84] on button "Appliquer un modèle" at bounding box center [401, 84] width 52 height 9
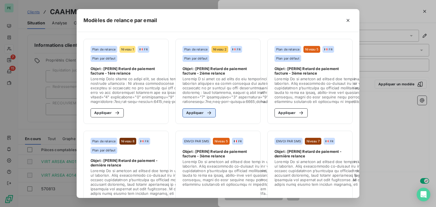
click at [204, 111] on div "button" at bounding box center [208, 113] width 9 height 6
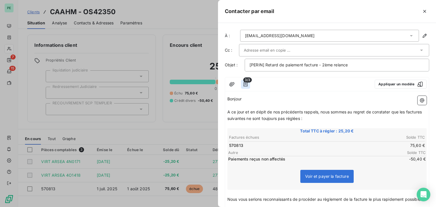
click at [244, 85] on icon "button" at bounding box center [246, 84] width 4 height 5
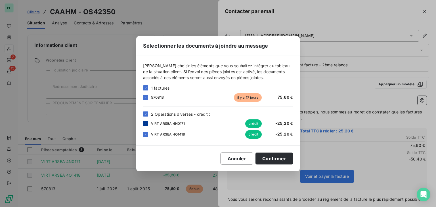
click at [148, 123] on div at bounding box center [145, 123] width 5 height 5
click at [148, 136] on div at bounding box center [145, 134] width 5 height 5
click at [276, 155] on button "Confirmer" at bounding box center [274, 159] width 37 height 12
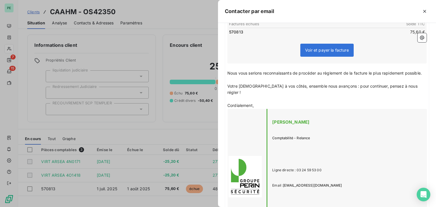
scroll to position [222, 0]
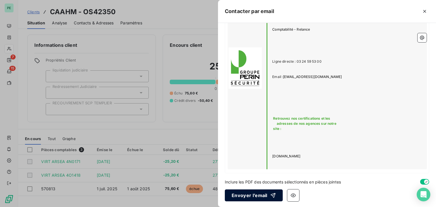
click at [250, 196] on button "Envoyer l’email" at bounding box center [254, 196] width 58 height 12
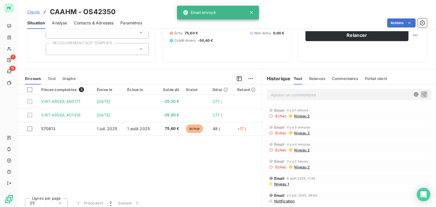
scroll to position [64, 0]
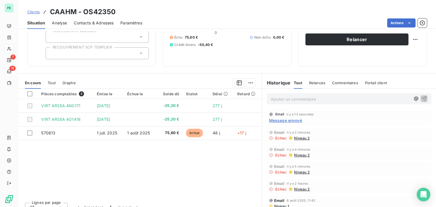
scroll to position [57, 0]
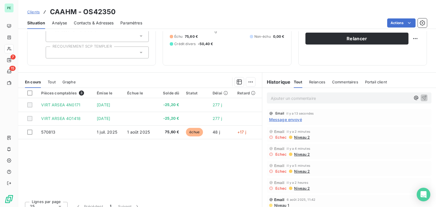
click at [298, 118] on span "Message envoyé" at bounding box center [285, 120] width 33 height 6
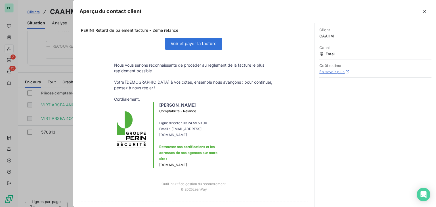
scroll to position [106, 0]
click at [332, 71] on link "En savoir plus" at bounding box center [331, 72] width 25 height 5
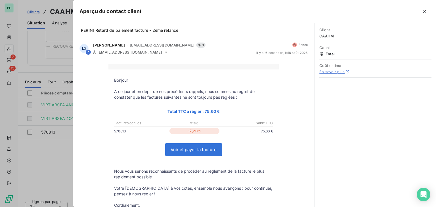
scroll to position [0, 0]
click at [424, 11] on icon "button" at bounding box center [424, 11] width 3 height 3
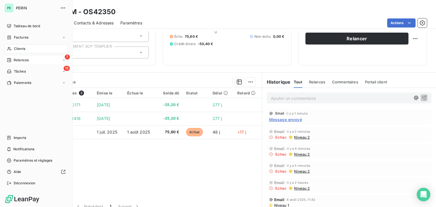
click at [34, 63] on div "7 Relances" at bounding box center [36, 60] width 63 height 9
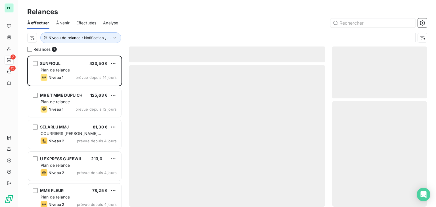
scroll to position [147, 90]
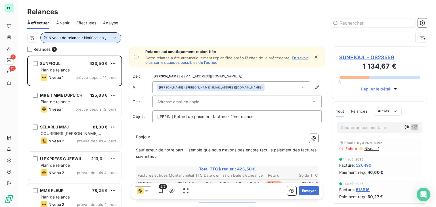
click at [87, 40] on button "Niveau de relance : Notification , ..." at bounding box center [80, 37] width 81 height 11
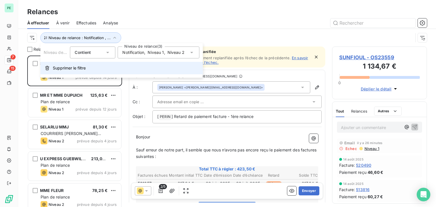
click at [85, 67] on span "Supprimer le filtre" at bounding box center [69, 68] width 33 height 6
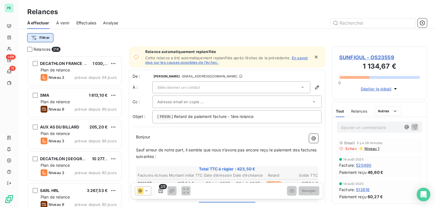
click at [48, 37] on html "PE +99 15 Relances À effectuer À venir Effectuées Analyse Filtrer Relances 216 …" at bounding box center [218, 103] width 436 height 207
click at [53, 37] on html "PE +99 15 Relances À effectuer À venir Effectuées Analyse Filtrer Relances 216 …" at bounding box center [218, 103] width 436 height 207
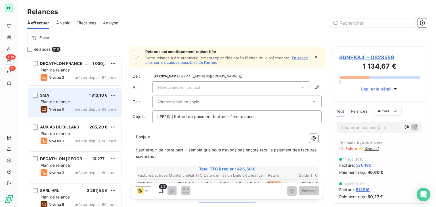
click at [101, 111] on span "prévue depuis 89 jours" at bounding box center [96, 109] width 42 height 5
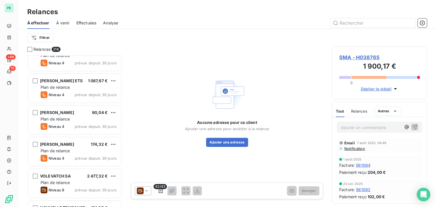
scroll to position [2669, 0]
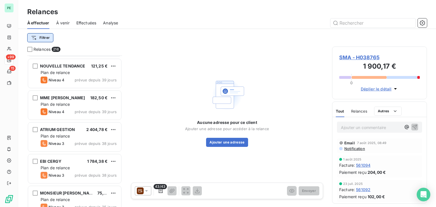
click at [42, 39] on html "PE +99 15 Relances À effectuer À venir Effectuées Analyse Filtrer Relances 216 …" at bounding box center [218, 103] width 436 height 207
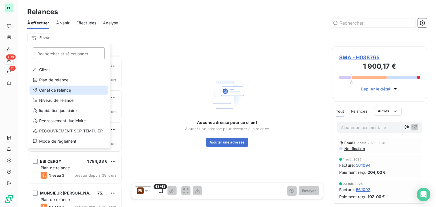
click at [58, 90] on div "Canal de relance" at bounding box center [69, 90] width 79 height 9
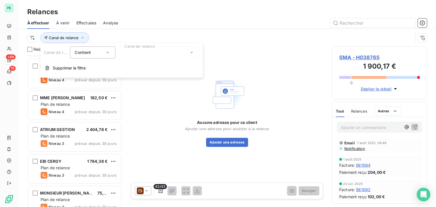
click at [180, 57] on div at bounding box center [159, 53] width 82 height 12
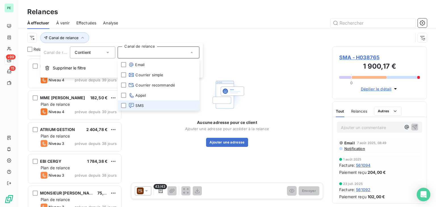
click at [131, 105] on icon at bounding box center [131, 106] width 6 height 6
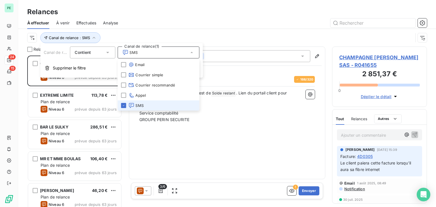
scroll to position [147, 90]
click at [150, 32] on div "Canal de relance : SMS" at bounding box center [220, 37] width 386 height 11
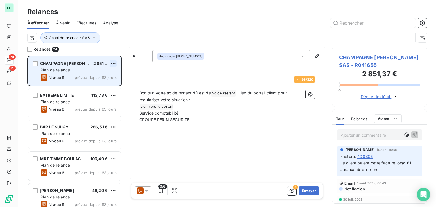
click at [114, 63] on html "PE 24 15 Relances À effectuer À venir Effectuées Analyse Canal de relance : SMS…" at bounding box center [218, 103] width 436 height 207
click at [83, 76] on div "Replanifier cette action" at bounding box center [88, 74] width 51 height 9
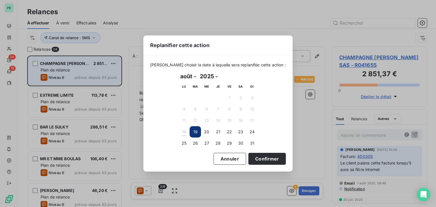
click at [193, 77] on select "janvier février mars avril mai juin juillet août septembre octobre novembre déc…" at bounding box center [188, 76] width 20 height 9
select select "8"
click at [178, 72] on select "janvier février mars avril mai juin juillet août septembre octobre novembre déc…" at bounding box center [188, 76] width 20 height 9
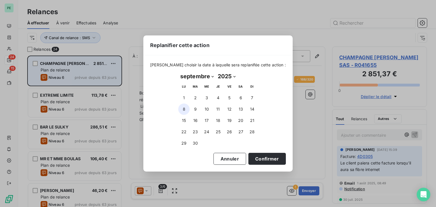
click at [179, 110] on button "8" at bounding box center [183, 109] width 11 height 11
click at [257, 159] on button "Confirmer" at bounding box center [266, 159] width 37 height 12
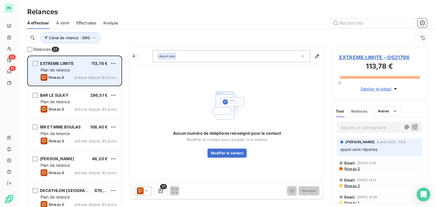
click at [74, 67] on div "Plan de relance" at bounding box center [79, 70] width 76 height 6
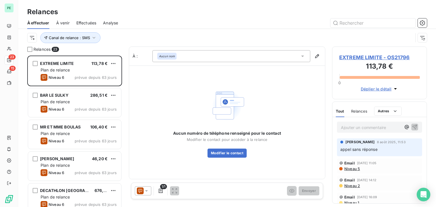
click at [364, 56] on span "EXTREME LIMITE - OS21796" at bounding box center [379, 58] width 81 height 8
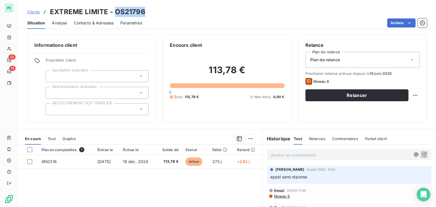
drag, startPoint x: 115, startPoint y: 11, endPoint x: 146, endPoint y: 11, distance: 31.2
click at [146, 11] on div "Clients EXTREME LIMITE - OS21796" at bounding box center [227, 12] width 418 height 10
copy h3 "OS21796"
click at [85, 25] on span "Contacts & Adresses" at bounding box center [94, 23] width 40 height 6
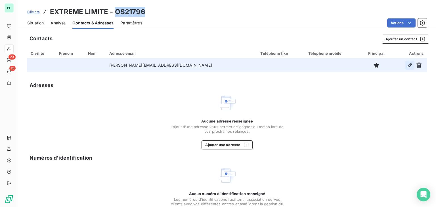
click at [407, 67] on icon "button" at bounding box center [410, 65] width 6 height 6
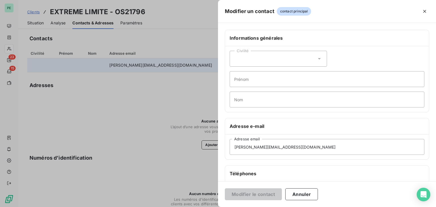
click at [286, 58] on div "Civilité" at bounding box center [278, 59] width 97 height 16
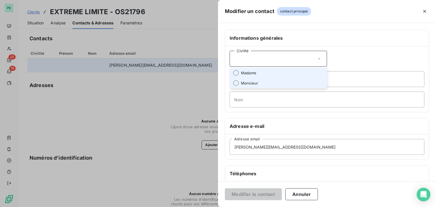
click at [256, 81] on span "Monsieur" at bounding box center [249, 83] width 17 height 5
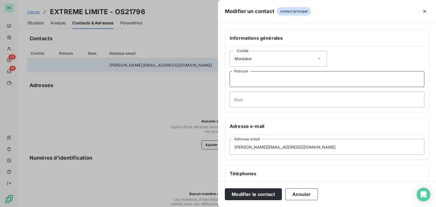
click at [255, 77] on input "Prénom" at bounding box center [327, 79] width 195 height 16
type input "[PERSON_NAME]"
click at [242, 97] on input "Nom" at bounding box center [327, 100] width 195 height 16
type input "ROUSSEL"
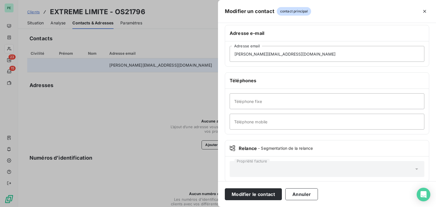
scroll to position [100, 0]
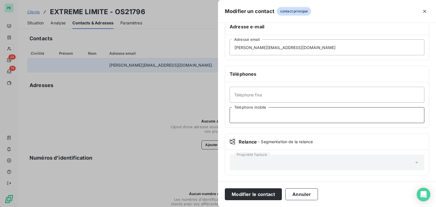
click at [259, 112] on input "Téléphone mobile" at bounding box center [327, 115] width 195 height 16
paste input "0607634326"
type input "0607634326"
click at [260, 191] on button "Modifier le contact" at bounding box center [253, 195] width 57 height 12
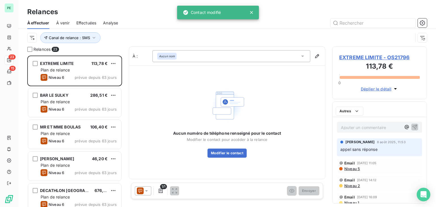
scroll to position [147, 90]
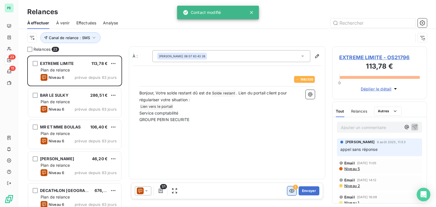
click at [295, 192] on button "button" at bounding box center [291, 191] width 9 height 9
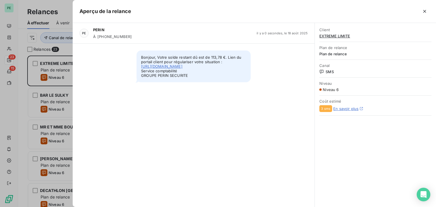
click at [24, 93] on div at bounding box center [218, 103] width 436 height 207
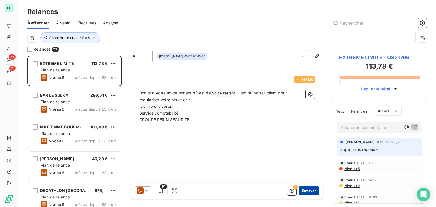
click at [312, 188] on button "Envoyer" at bounding box center [309, 191] width 21 height 9
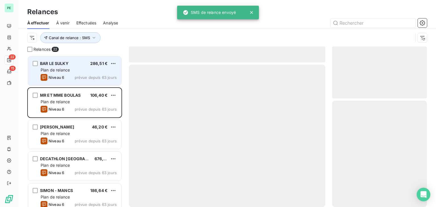
click at [78, 78] on span "prévue depuis 63 jours" at bounding box center [96, 77] width 42 height 5
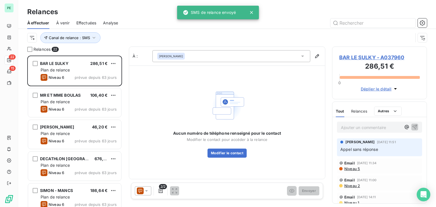
click at [349, 56] on span "BAR LE SULKY - A037960" at bounding box center [379, 58] width 81 height 8
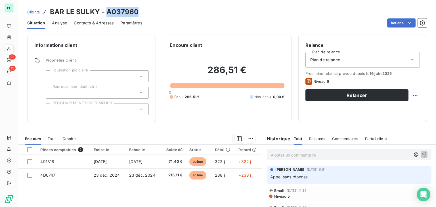
drag, startPoint x: 105, startPoint y: 12, endPoint x: 141, endPoint y: 12, distance: 36.1
click at [141, 12] on div "Clients BAR LE SULKY - A037960" at bounding box center [227, 12] width 418 height 10
copy h3 "A037960"
click at [85, 23] on span "Contacts & Adresses" at bounding box center [94, 23] width 40 height 6
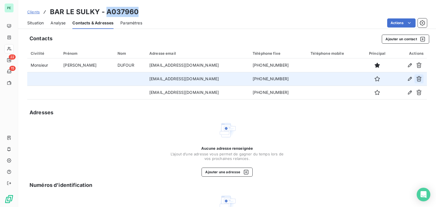
click at [416, 81] on icon "button" at bounding box center [419, 79] width 6 height 6
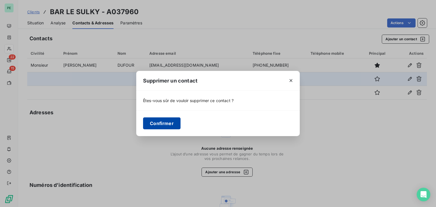
click at [153, 122] on button "Confirmer" at bounding box center [161, 124] width 37 height 12
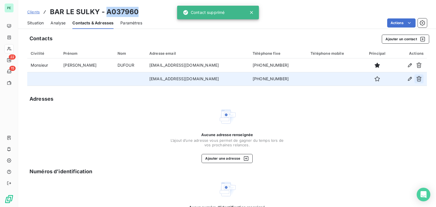
click at [416, 80] on icon "button" at bounding box center [419, 79] width 6 height 6
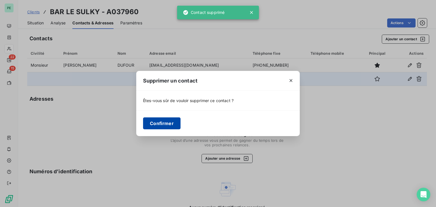
click at [162, 124] on button "Confirmer" at bounding box center [161, 124] width 37 height 12
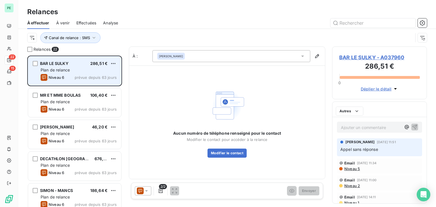
scroll to position [147, 90]
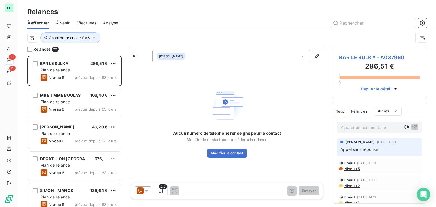
click at [146, 189] on icon at bounding box center [147, 191] width 6 height 6
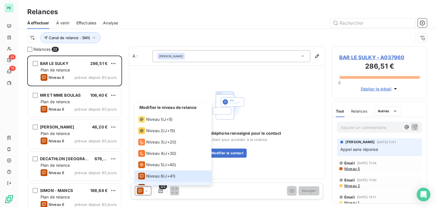
scroll to position [0, 0]
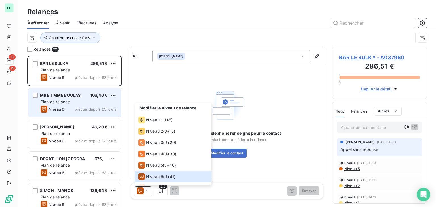
click at [72, 90] on div "MR ET MME BOULAS 106,40 € Plan de relance Niveau 6 prévue depuis 63 jours" at bounding box center [74, 102] width 93 height 29
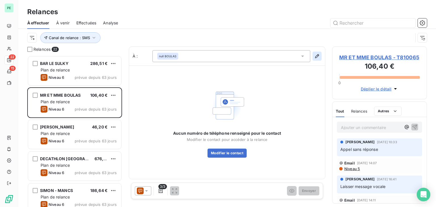
click at [317, 57] on icon "button" at bounding box center [317, 56] width 6 height 6
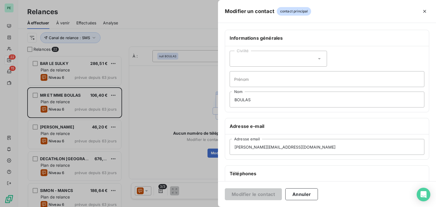
click at [176, 112] on div at bounding box center [218, 103] width 436 height 207
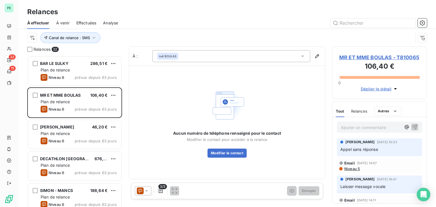
click at [381, 56] on span "MR ET MME BOULAS - T810065" at bounding box center [379, 58] width 81 height 8
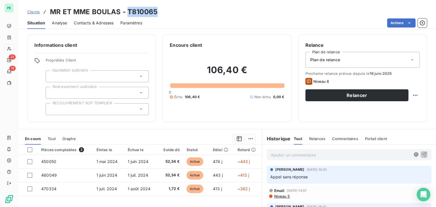
drag, startPoint x: 127, startPoint y: 11, endPoint x: 176, endPoint y: 11, distance: 48.5
click at [176, 11] on div "Clients MR ET MME BOULAS - T810065" at bounding box center [227, 12] width 418 height 10
copy h3 "T810065"
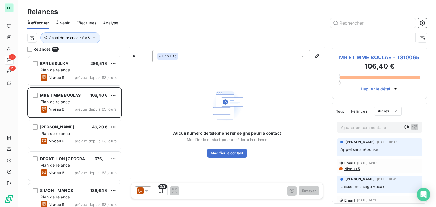
scroll to position [28, 0]
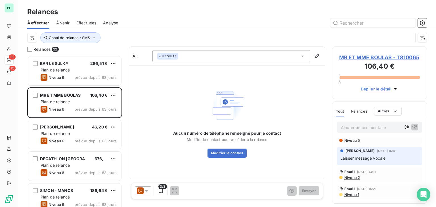
click at [138, 190] on icon at bounding box center [140, 191] width 4 height 4
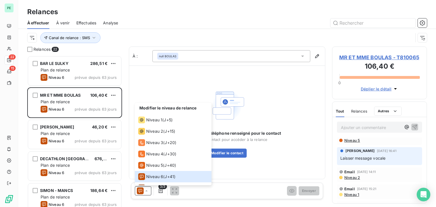
scroll to position [0, 0]
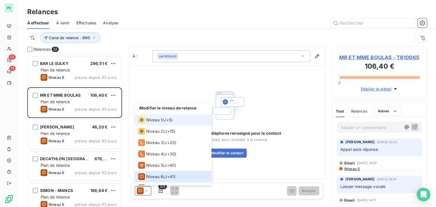
click at [155, 120] on span "Niveau 1" at bounding box center [154, 120] width 16 height 6
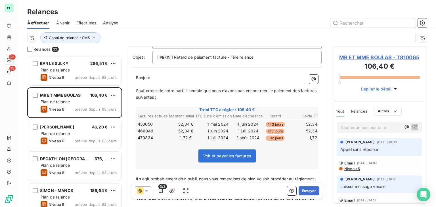
scroll to position [57, 0]
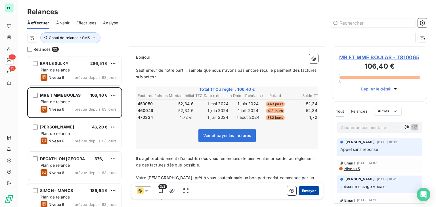
click at [310, 190] on button "Envoyer" at bounding box center [309, 191] width 21 height 9
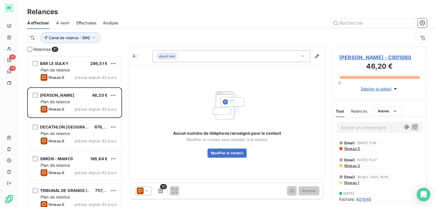
click at [361, 57] on span "[PERSON_NAME] - C901080" at bounding box center [379, 58] width 81 height 8
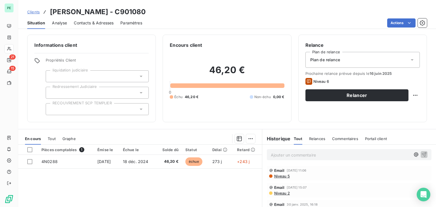
drag, startPoint x: 142, startPoint y: 12, endPoint x: 167, endPoint y: 12, distance: 24.7
click at [146, 12] on h3 "[PERSON_NAME] - C901080" at bounding box center [98, 12] width 96 height 10
drag, startPoint x: 141, startPoint y: 12, endPoint x: 190, endPoint y: 13, distance: 48.8
click at [190, 13] on div "Clients [PERSON_NAME] - C901080" at bounding box center [227, 12] width 418 height 10
copy h3 "C901080"
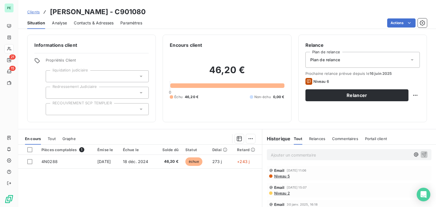
click at [96, 21] on span "Contacts & Adresses" at bounding box center [94, 23] width 40 height 6
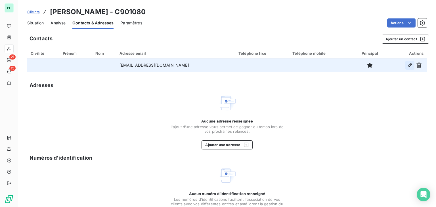
click at [408, 65] on icon "button" at bounding box center [410, 65] width 4 height 4
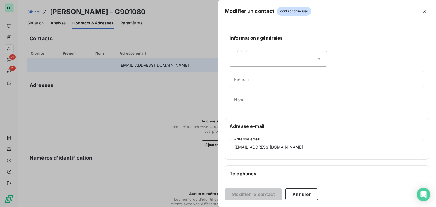
click at [263, 53] on div "Civilité" at bounding box center [278, 59] width 97 height 16
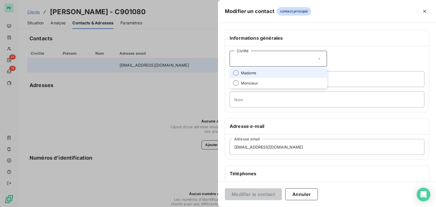
click at [242, 74] on span "Madame" at bounding box center [248, 72] width 15 height 5
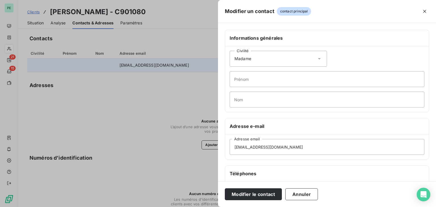
click at [242, 60] on span "Madame" at bounding box center [242, 59] width 17 height 6
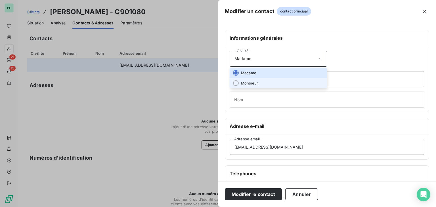
click at [242, 81] on span "Monsieur" at bounding box center [249, 83] width 17 height 5
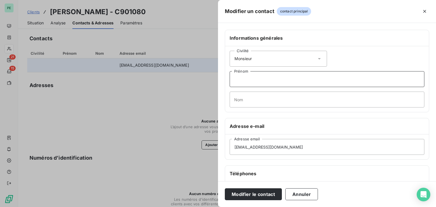
click at [245, 74] on input "Prénom" at bounding box center [327, 79] width 195 height 16
type input "[PERSON_NAME]"
click at [286, 98] on input "Nom" at bounding box center [327, 100] width 195 height 16
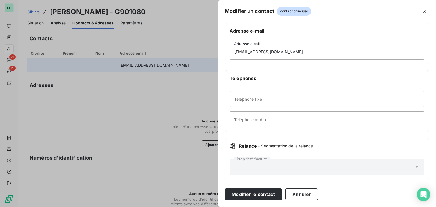
scroll to position [100, 0]
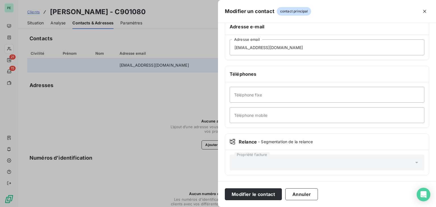
type input "MALBEZIN"
click at [290, 112] on input "Téléphone mobile" at bounding box center [327, 115] width 195 height 16
paste input "[PHONE_NUMBER]"
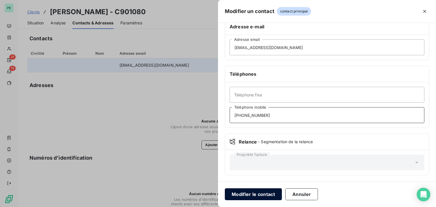
type input "[PHONE_NUMBER]"
click at [259, 196] on button "Modifier le contact" at bounding box center [253, 195] width 57 height 12
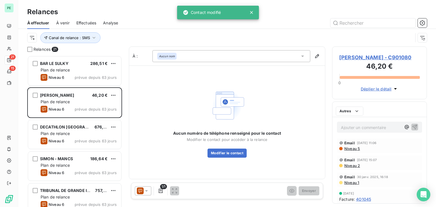
scroll to position [147, 90]
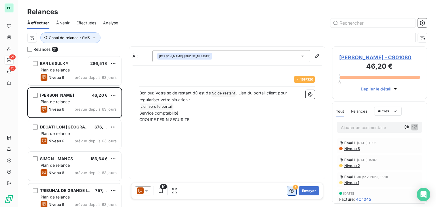
click at [288, 190] on button "button" at bounding box center [291, 191] width 9 height 9
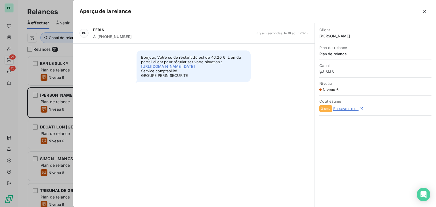
click at [24, 56] on div at bounding box center [218, 103] width 436 height 207
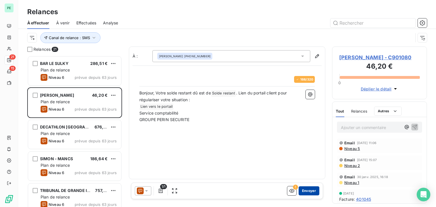
click at [313, 192] on button "Envoyer" at bounding box center [309, 191] width 21 height 9
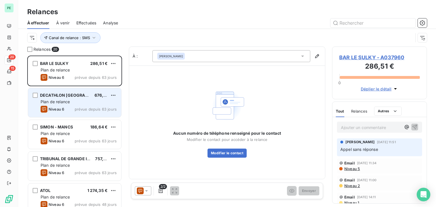
click at [74, 102] on div "Plan de relance" at bounding box center [79, 102] width 76 height 6
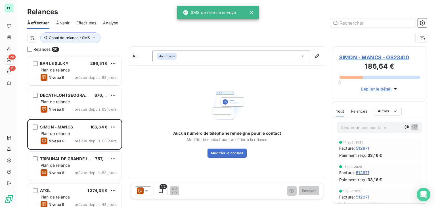
click at [365, 113] on span "Relances" at bounding box center [359, 111] width 16 height 5
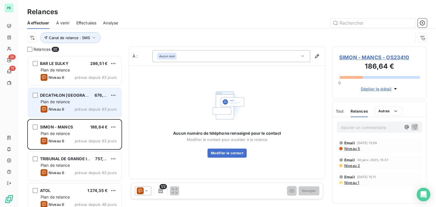
click at [73, 110] on div "Niveau 6 prévue depuis 63 jours" at bounding box center [79, 109] width 76 height 7
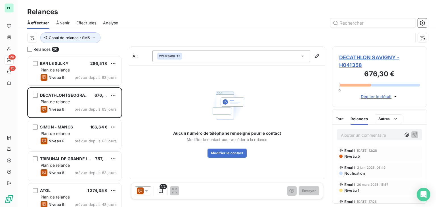
click at [144, 190] on icon at bounding box center [147, 191] width 6 height 6
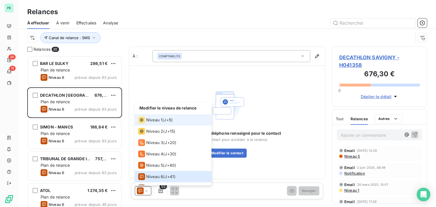
click at [146, 123] on div "Niveau 1" at bounding box center [150, 120] width 24 height 7
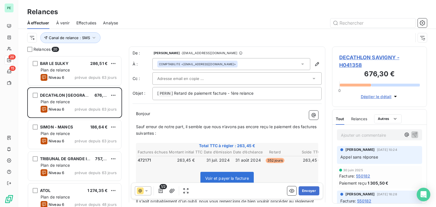
click at [270, 67] on div "COMPTABILITE <[EMAIL_ADDRESS][DOMAIN_NAME]>" at bounding box center [231, 64] width 158 height 12
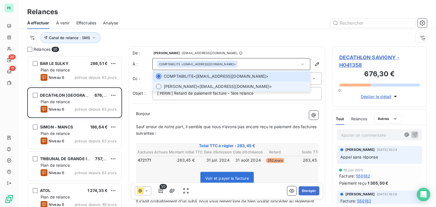
click at [261, 84] on span "[PERSON_NAME] <[EMAIL_ADDRESS][DOMAIN_NAME]>" at bounding box center [235, 87] width 143 height 6
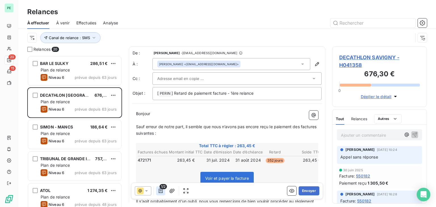
click at [159, 190] on icon "button" at bounding box center [161, 191] width 4 height 5
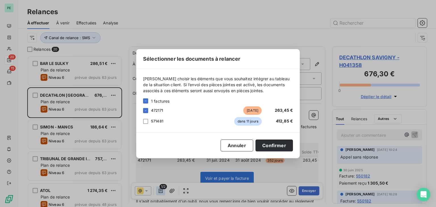
click at [159, 190] on div "Sélectionner les documents à relancer [PERSON_NAME] choisir les éléments que vo…" at bounding box center [218, 103] width 436 height 207
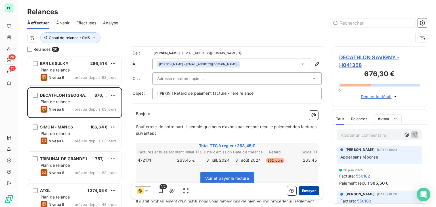
click at [303, 193] on button "Envoyer" at bounding box center [309, 191] width 21 height 9
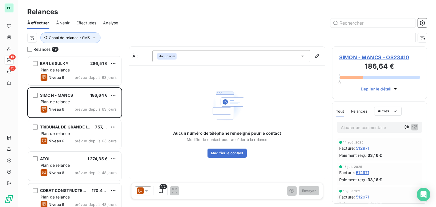
click at [359, 114] on div "Relances" at bounding box center [359, 111] width 16 height 12
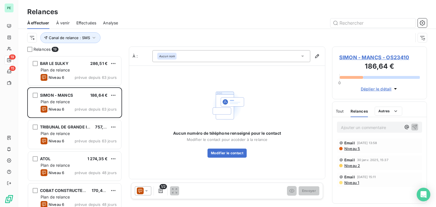
click at [343, 109] on span "Tout" at bounding box center [340, 111] width 8 height 5
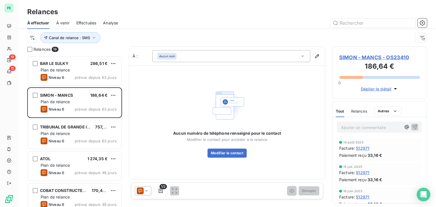
click at [358, 113] on span "Relances" at bounding box center [359, 111] width 16 height 5
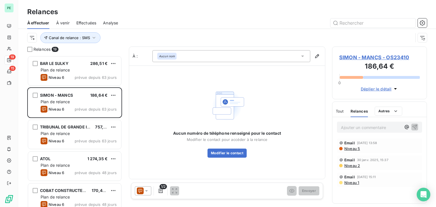
click at [377, 57] on span "SIMON - MANCS - OS23410" at bounding box center [379, 58] width 81 height 8
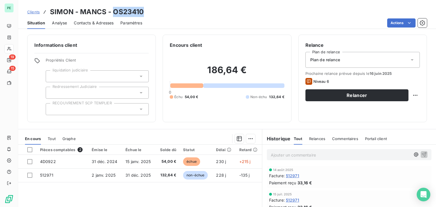
drag, startPoint x: 113, startPoint y: 12, endPoint x: 145, endPoint y: 12, distance: 32.1
click at [145, 12] on div "Clients [PERSON_NAME] - MANCS - OS23410" at bounding box center [227, 12] width 418 height 10
copy h3 "OS23410"
click at [309, 139] on span "Relances" at bounding box center [317, 139] width 16 height 5
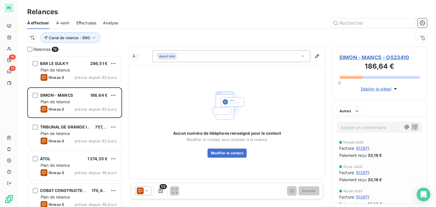
scroll to position [147, 90]
click at [143, 194] on icon at bounding box center [140, 191] width 7 height 7
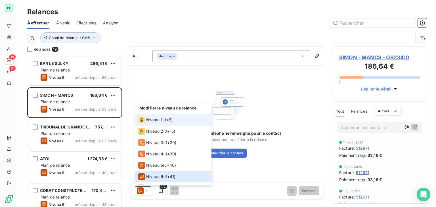
click at [160, 124] on li "Niveau 1 ( J+5 )" at bounding box center [173, 119] width 77 height 11
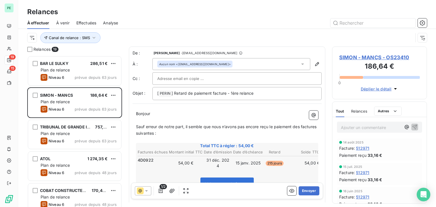
click at [252, 66] on div "Aucun nom <[EMAIL_ADDRESS][DOMAIN_NAME]>" at bounding box center [231, 64] width 158 height 12
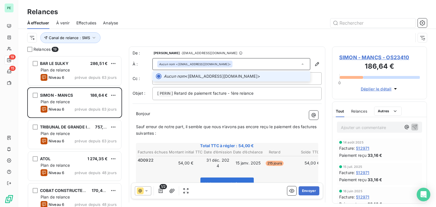
click at [252, 66] on div "Aucun nom <[EMAIL_ADDRESS][DOMAIN_NAME]>" at bounding box center [231, 64] width 158 height 12
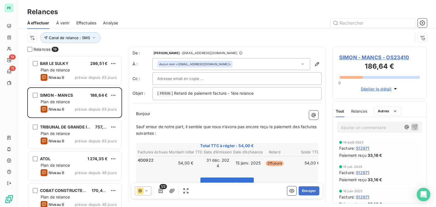
click at [280, 74] on div at bounding box center [237, 78] width 160 height 9
paste input "[EMAIL_ADDRESS][DOMAIN_NAME]"
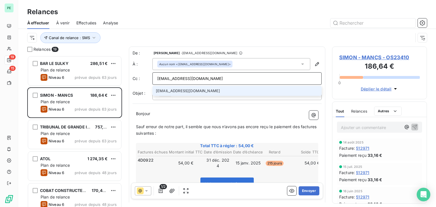
type input "[EMAIL_ADDRESS][DOMAIN_NAME]"
click at [200, 90] on li "[EMAIL_ADDRESS][DOMAIN_NAME]" at bounding box center [236, 91] width 169 height 10
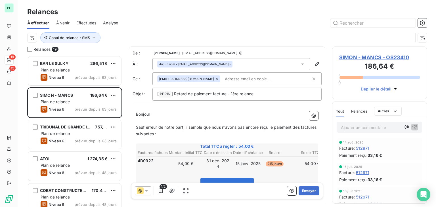
click at [393, 58] on span "SIMON - MANCS - OS23410" at bounding box center [379, 58] width 81 height 8
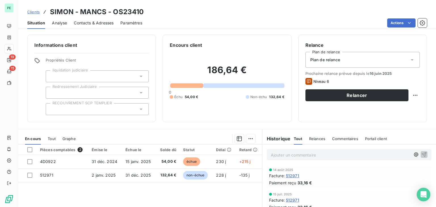
click at [84, 22] on span "Contacts & Adresses" at bounding box center [94, 23] width 40 height 6
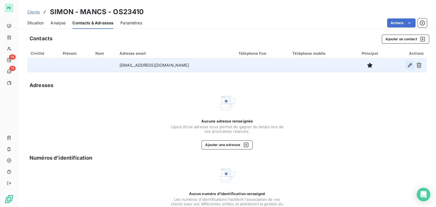
click at [407, 67] on icon "button" at bounding box center [410, 65] width 6 height 6
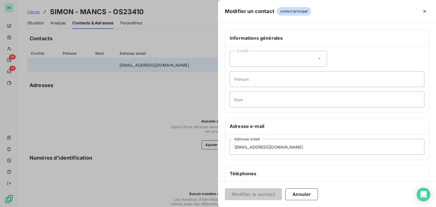
click at [313, 59] on div "Civilité" at bounding box center [278, 59] width 97 height 16
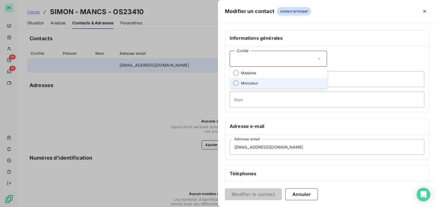
click at [246, 81] on span "Monsieur" at bounding box center [249, 83] width 17 height 5
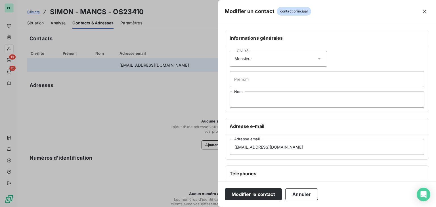
click at [250, 93] on input "Nom" at bounding box center [327, 100] width 195 height 16
type input "MANCS"
click at [250, 79] on input "Prénom" at bounding box center [327, 79] width 195 height 16
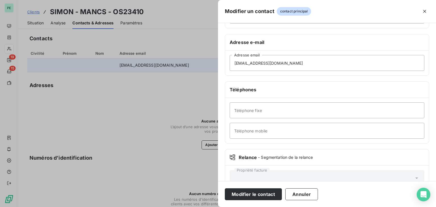
scroll to position [85, 0]
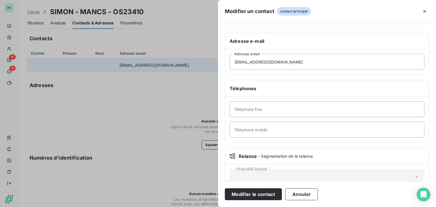
type input "[PERSON_NAME]"
click at [249, 113] on input "Téléphone fixe" at bounding box center [327, 109] width 195 height 16
type input "03.89.75.61.66"
click at [250, 129] on input "Téléphone mobile" at bounding box center [327, 130] width 195 height 16
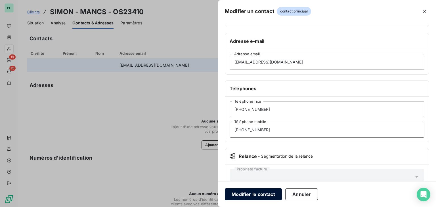
type input "06.09.88.85.60"
click at [247, 195] on button "Modifier le contact" at bounding box center [253, 195] width 57 height 12
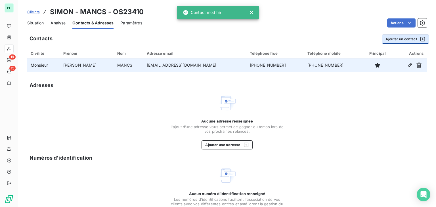
click at [389, 40] on button "Ajouter un contact" at bounding box center [405, 39] width 47 height 9
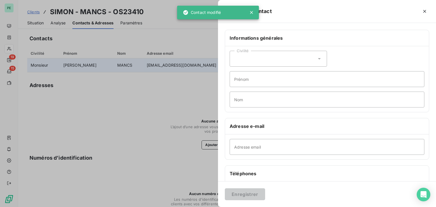
click at [272, 63] on div "Civilité" at bounding box center [278, 59] width 97 height 16
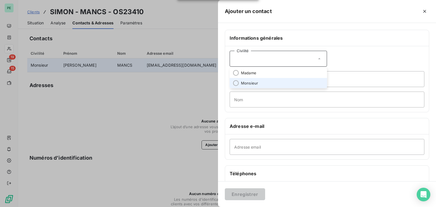
click at [259, 81] on li "Monsieur" at bounding box center [278, 83] width 97 height 10
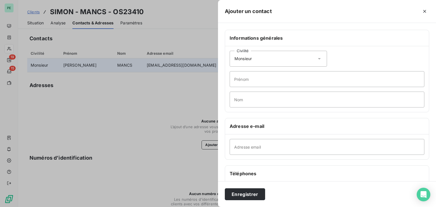
click at [261, 65] on div "Civilité Monsieur" at bounding box center [278, 59] width 97 height 16
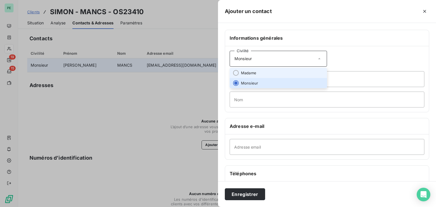
click at [259, 72] on li "Madame" at bounding box center [278, 73] width 97 height 10
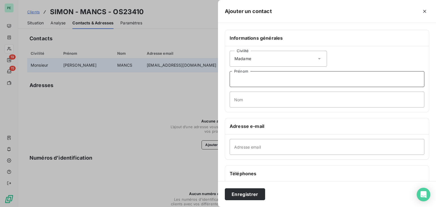
click at [258, 76] on input "Prénom" at bounding box center [327, 79] width 195 height 16
type input "Martine"
click at [268, 99] on input "Nom" at bounding box center [327, 100] width 195 height 16
type input "SIMON-MANCS"
click at [294, 144] on input "Adresse email" at bounding box center [327, 147] width 195 height 16
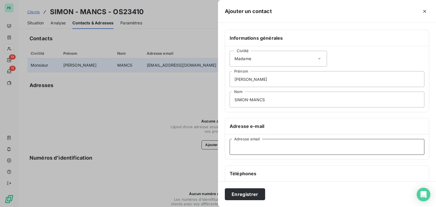
paste input "simonmartine@yahoo.fr"
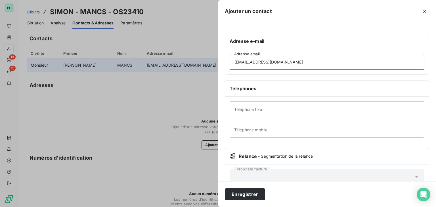
type input "simonmartine@yahoo.fr"
click at [244, 113] on input "Téléphone fixe" at bounding box center [327, 109] width 195 height 16
type input "03.89.75.61.66"
click at [245, 126] on input "Téléphone mobile" at bounding box center [327, 130] width 195 height 16
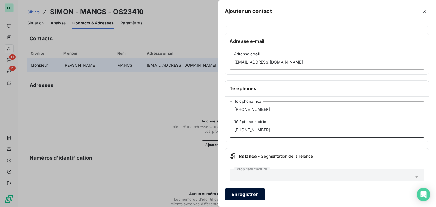
type input "06.40.15.55.60"
click at [243, 192] on button "Enregistrer" at bounding box center [245, 195] width 40 height 12
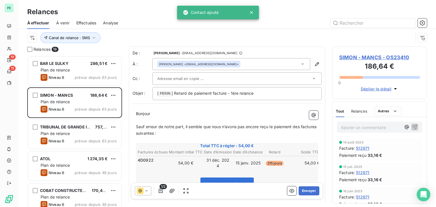
scroll to position [147, 90]
click at [205, 78] on input "text" at bounding box center [187, 78] width 61 height 9
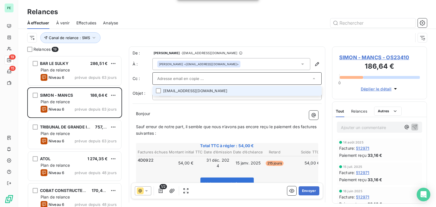
click at [164, 90] on li "simonmartine@yahoo.fr" at bounding box center [236, 91] width 169 height 10
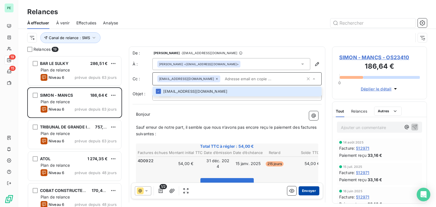
click at [305, 190] on button "Envoyer" at bounding box center [309, 191] width 21 height 9
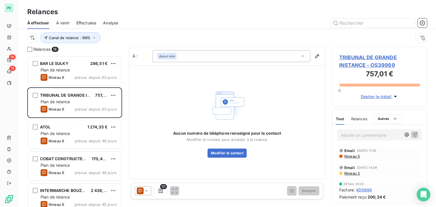
click at [378, 55] on span "TRIBUNAL DE GRANDE INSTANCE - OS39969" at bounding box center [379, 61] width 81 height 15
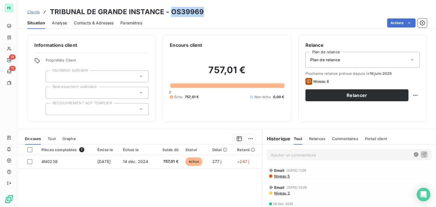
drag, startPoint x: 172, startPoint y: 11, endPoint x: 211, endPoint y: 11, distance: 39.7
click at [211, 11] on div "Clients TRIBUNAL DE GRANDE INSTANCE - OS39969" at bounding box center [227, 12] width 418 height 10
copy h3 "OS39969"
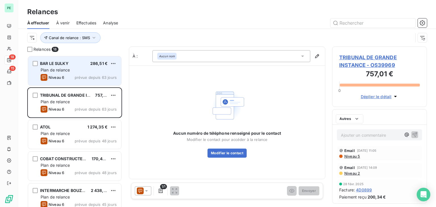
scroll to position [147, 90]
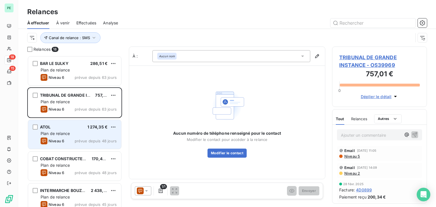
click at [67, 127] on div "ATOL 1 274,35 €" at bounding box center [79, 127] width 76 height 5
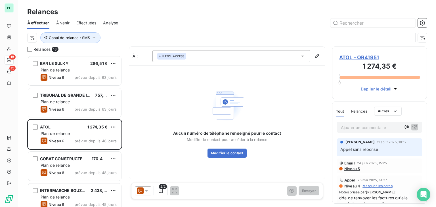
click at [345, 58] on span "ATOL - OR41951" at bounding box center [379, 58] width 81 height 8
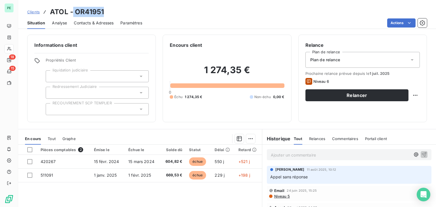
drag, startPoint x: 107, startPoint y: 11, endPoint x: 72, endPoint y: 11, distance: 35.2
click at [72, 11] on div "Clients ATOL - OR41951" at bounding box center [227, 12] width 418 height 10
click at [116, 13] on div "Clients ATOL - OR41951" at bounding box center [227, 12] width 418 height 10
drag, startPoint x: 110, startPoint y: 10, endPoint x: 75, endPoint y: 16, distance: 36.0
click at [75, 16] on div "Clients ATOL - OR41951" at bounding box center [227, 12] width 418 height 10
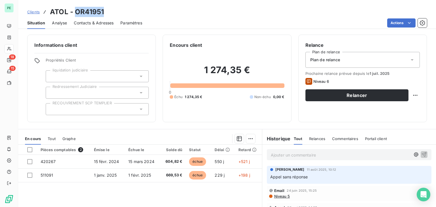
copy h3 "OR41951"
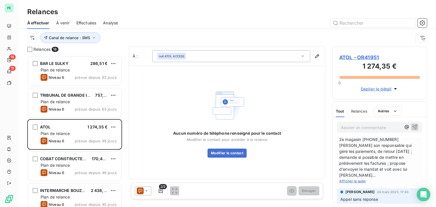
scroll to position [199, 0]
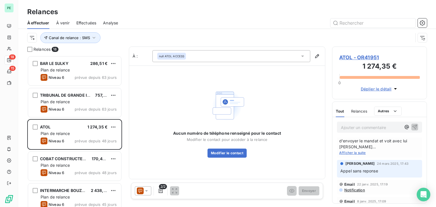
click at [144, 190] on icon at bounding box center [147, 191] width 6 height 6
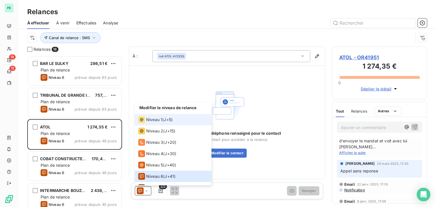
scroll to position [0, 0]
click at [153, 123] on div "Niveau 1" at bounding box center [150, 120] width 24 height 7
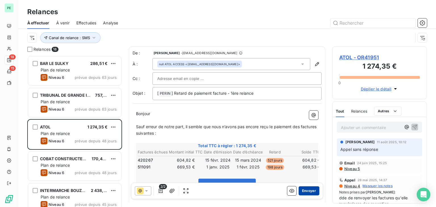
click at [300, 190] on button "Envoyer" at bounding box center [309, 191] width 21 height 9
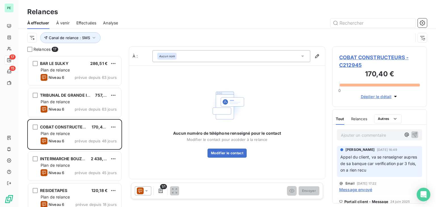
click at [365, 188] on span "Message envoyé" at bounding box center [355, 190] width 33 height 6
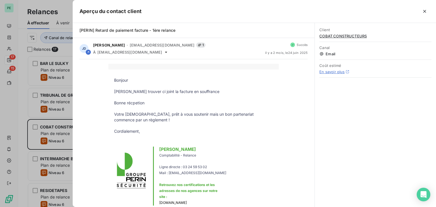
click at [24, 74] on div at bounding box center [218, 103] width 436 height 207
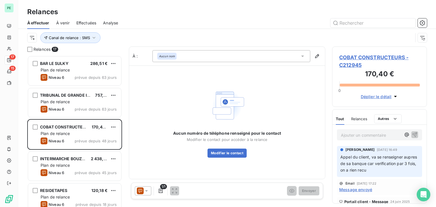
click at [355, 116] on div "Relances" at bounding box center [359, 119] width 16 height 12
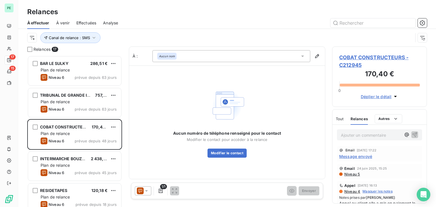
click at [142, 191] on icon at bounding box center [140, 191] width 4 height 4
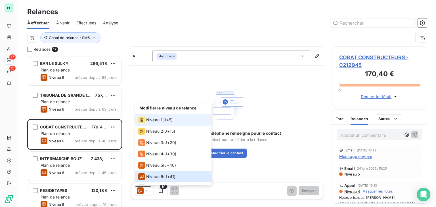
click at [156, 120] on span "Niveau 1" at bounding box center [154, 120] width 16 height 6
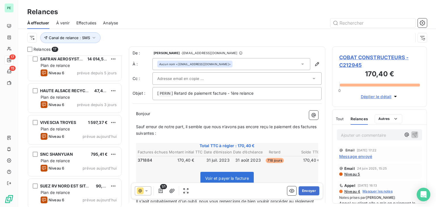
scroll to position [389, 0]
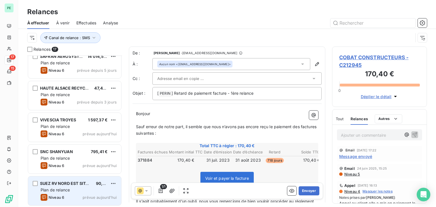
click at [76, 182] on span "SUEZ RV NORD EST SITA NORDEST" at bounding box center [74, 183] width 69 height 5
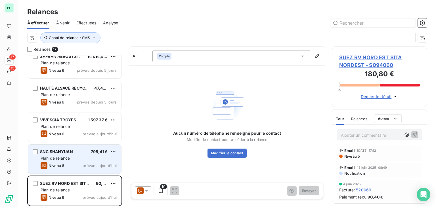
click at [76, 156] on div "Plan de relance" at bounding box center [79, 159] width 76 height 6
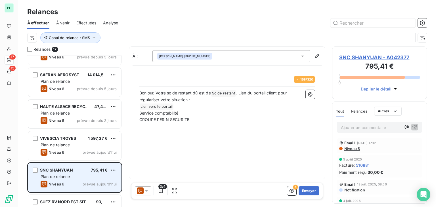
scroll to position [361, 0]
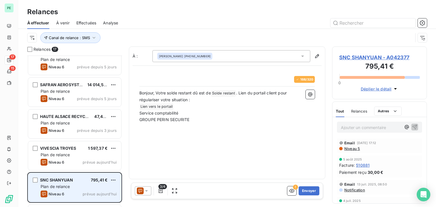
click at [76, 156] on div "Plan de relance" at bounding box center [79, 155] width 76 height 6
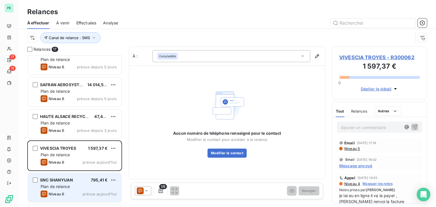
click at [75, 181] on div "SNC SHANYUAN 795,41 €" at bounding box center [79, 180] width 76 height 5
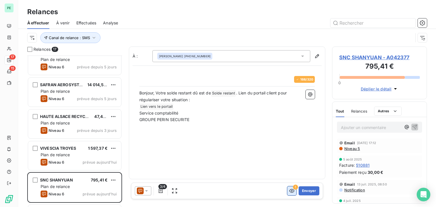
click at [294, 194] on button "button" at bounding box center [291, 191] width 9 height 9
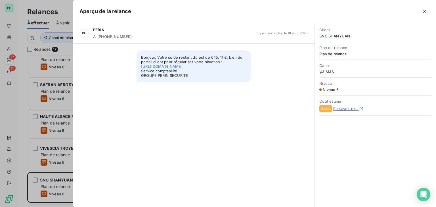
click at [23, 101] on div at bounding box center [218, 103] width 436 height 207
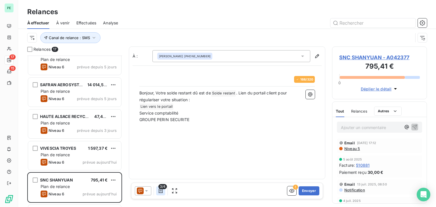
click at [162, 191] on icon "button" at bounding box center [161, 191] width 4 height 5
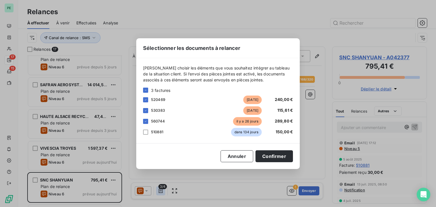
click at [162, 191] on div "Sélectionner les documents à relancer Veuillez choisir les éléments que vous so…" at bounding box center [218, 103] width 436 height 207
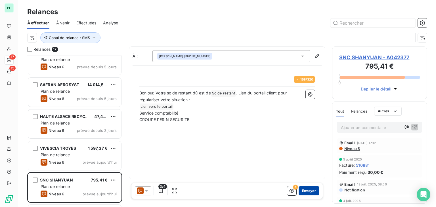
click at [309, 191] on button "Envoyer" at bounding box center [309, 191] width 21 height 9
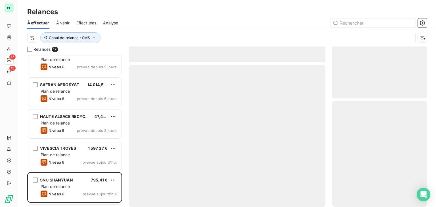
scroll to position [357, 0]
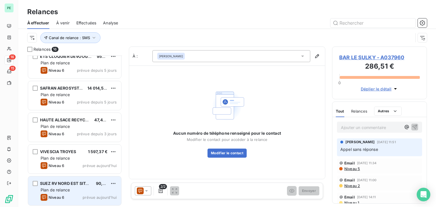
click at [78, 185] on span "SUEZ RV NORD EST SITA NORDEST" at bounding box center [74, 183] width 69 height 5
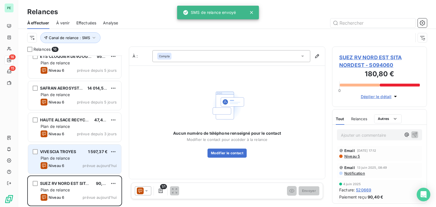
click at [78, 167] on div "Niveau 6 prévue aujourd’hui" at bounding box center [79, 165] width 76 height 7
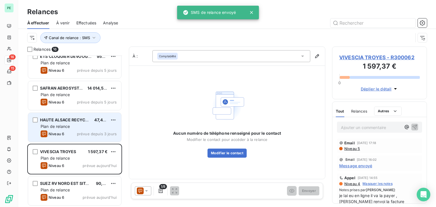
click at [79, 131] on div "Niveau 6 prévue depuis 3 jours" at bounding box center [79, 134] width 76 height 7
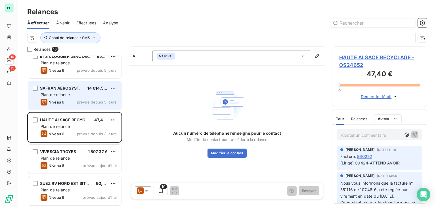
click at [78, 100] on span "prévue depuis 5 jours" at bounding box center [97, 102] width 40 height 5
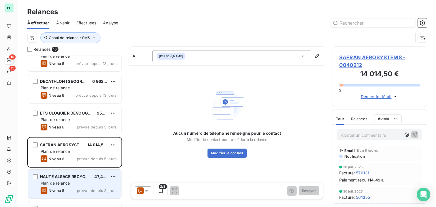
scroll to position [272, 0]
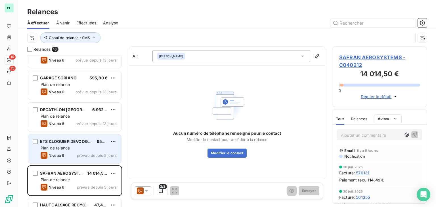
click at [82, 146] on div "Plan de relance" at bounding box center [79, 148] width 76 height 6
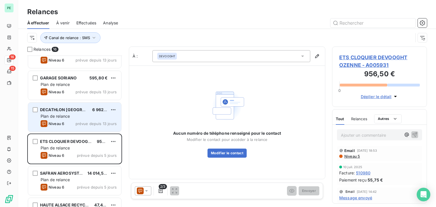
click at [83, 114] on div "Plan de relance" at bounding box center [79, 117] width 76 height 6
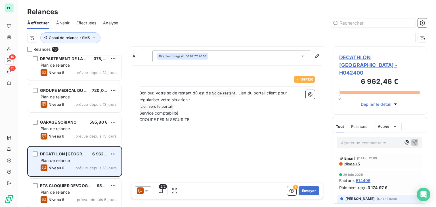
scroll to position [215, 0]
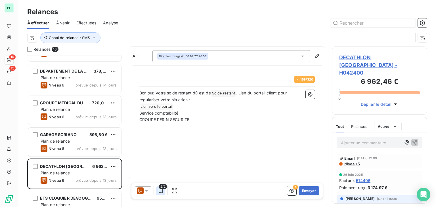
click at [160, 193] on icon "button" at bounding box center [161, 191] width 6 height 6
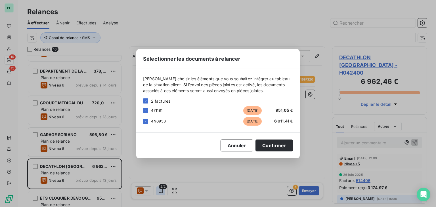
click at [160, 193] on div "Sélectionner les documents à relancer Veuillez choisir les éléments que vous so…" at bounding box center [218, 103] width 436 height 207
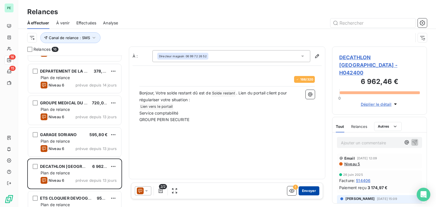
click at [312, 190] on button "Envoyer" at bounding box center [309, 191] width 21 height 9
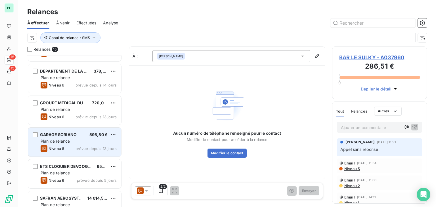
click at [72, 145] on div "Niveau 6 prévue depuis 13 jours" at bounding box center [79, 148] width 76 height 7
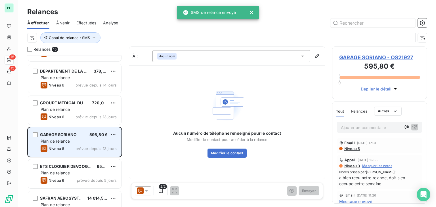
scroll to position [187, 0]
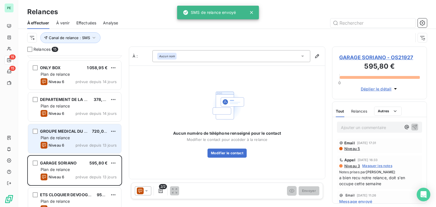
click at [71, 139] on div "Plan de relance" at bounding box center [79, 138] width 76 height 6
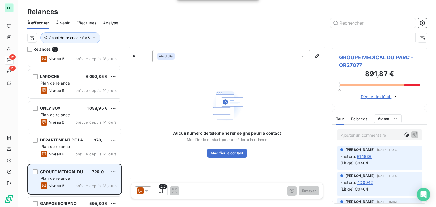
scroll to position [130, 0]
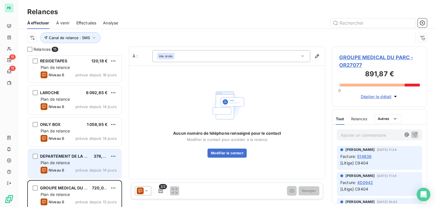
click at [71, 160] on div "Plan de relance" at bounding box center [79, 163] width 76 height 6
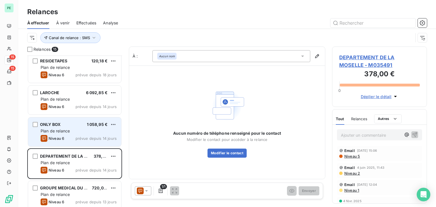
click at [71, 139] on div "Niveau 6 prévue depuis 14 jours" at bounding box center [79, 138] width 76 height 7
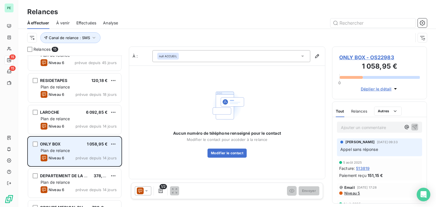
scroll to position [102, 0]
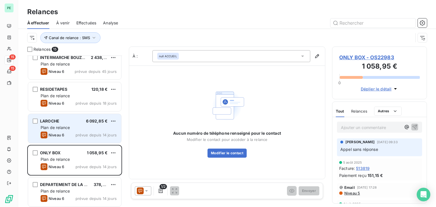
click at [71, 136] on div "Niveau 6 prévue depuis 14 jours" at bounding box center [79, 135] width 76 height 7
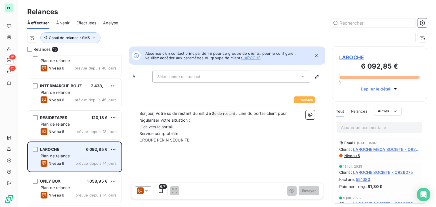
scroll to position [45, 0]
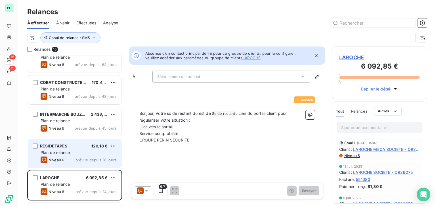
click at [72, 150] on div "Plan de relance" at bounding box center [79, 153] width 76 height 6
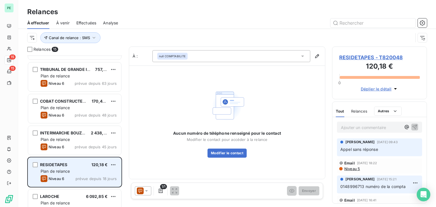
scroll to position [16, 0]
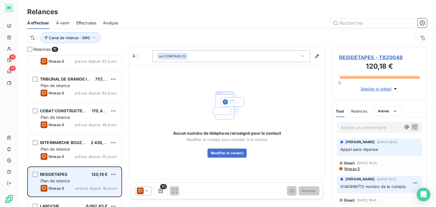
click at [72, 150] on div "Plan de relance" at bounding box center [79, 149] width 76 height 6
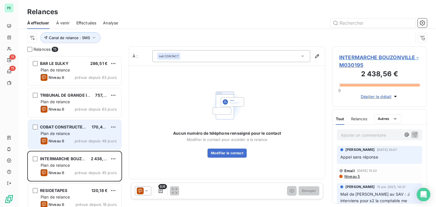
click at [72, 142] on div "Niveau 6 prévue depuis 48 jours" at bounding box center [79, 141] width 76 height 7
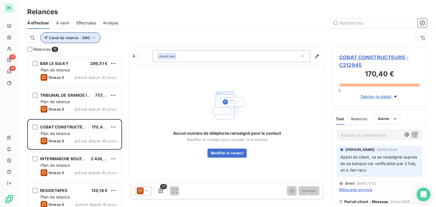
click at [94, 36] on icon "button" at bounding box center [94, 38] width 6 height 6
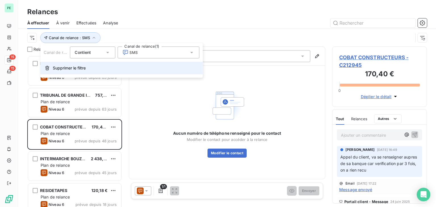
click at [71, 70] on span "Supprimer le filtre" at bounding box center [69, 68] width 33 height 6
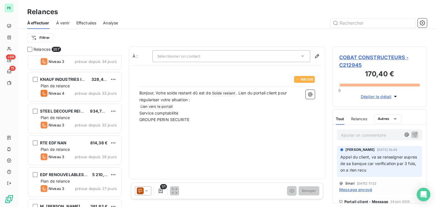
scroll to position [2924, 0]
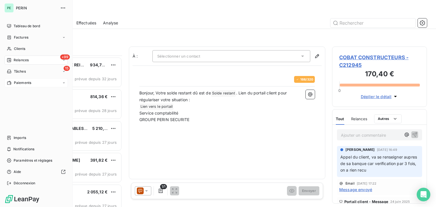
click at [13, 81] on div "Paiements" at bounding box center [19, 82] width 24 height 5
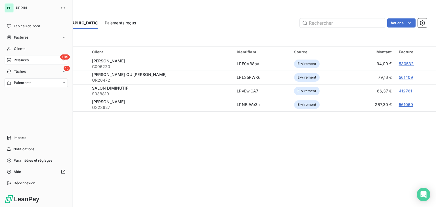
click at [18, 56] on div "+99 Relances" at bounding box center [36, 60] width 63 height 9
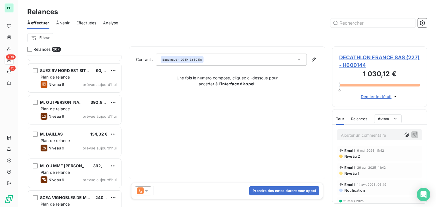
scroll to position [6430, 0]
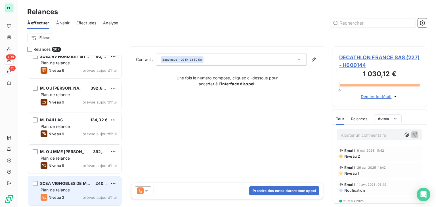
click at [78, 192] on div "Plan de relance" at bounding box center [79, 190] width 76 height 6
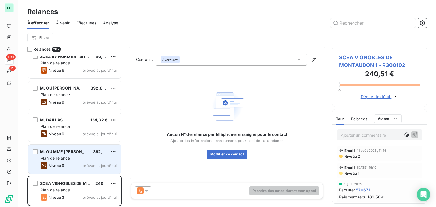
click at [81, 157] on div "Plan de relance" at bounding box center [79, 159] width 76 height 6
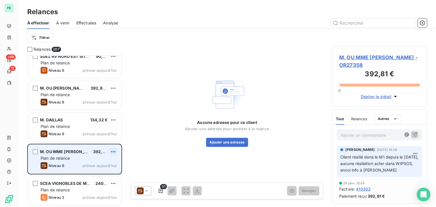
click at [116, 150] on html "PE +99 15 Relances À effectuer À venir Effectuées Analyse Filtrer Relances 207 …" at bounding box center [218, 103] width 436 height 207
click at [102, 164] on div "Replanifier cette action" at bounding box center [88, 163] width 51 height 9
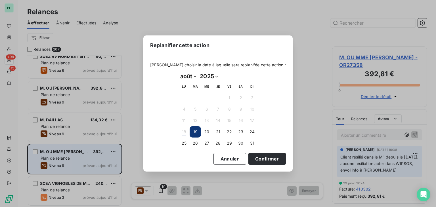
click at [192, 73] on select "janvier février mars avril mai juin juillet août septembre octobre novembre déc…" at bounding box center [188, 76] width 20 height 9
select select "8"
click at [178, 72] on select "janvier février mars avril mai juin juillet août septembre octobre novembre déc…" at bounding box center [188, 76] width 20 height 9
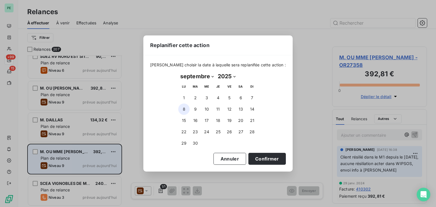
click at [187, 113] on button "8" at bounding box center [183, 109] width 11 height 11
click at [266, 158] on button "Confirmer" at bounding box center [266, 159] width 37 height 12
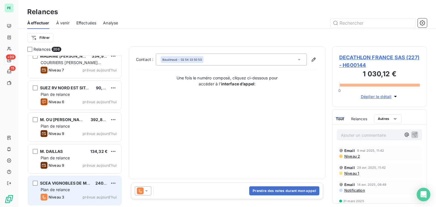
scroll to position [6398, 0]
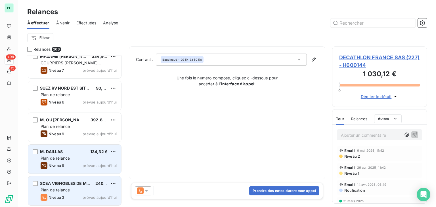
click at [65, 155] on div "M. DAILLAS 134,32 € Plan de relance Niveau 9 prévue aujourd’hui" at bounding box center [74, 159] width 93 height 29
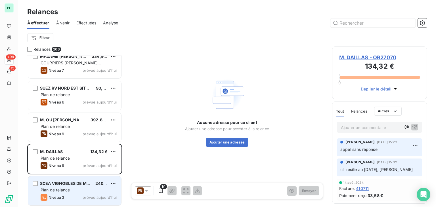
click at [368, 57] on span "M. DAILLAS - OR27070" at bounding box center [379, 58] width 81 height 8
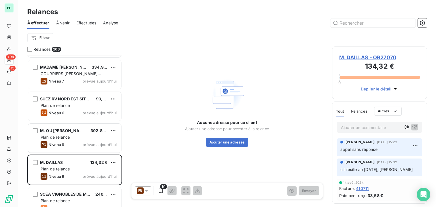
scroll to position [6398, 0]
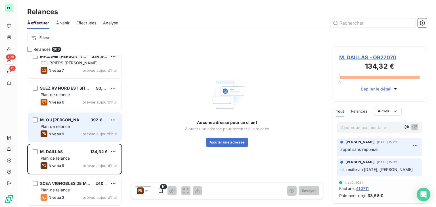
click at [82, 128] on div "Plan de relance" at bounding box center [79, 127] width 76 height 6
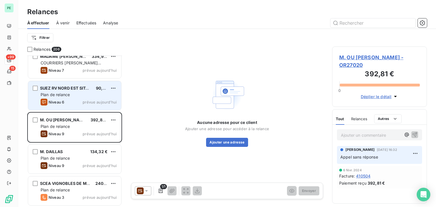
click at [69, 97] on div "Plan de relance" at bounding box center [79, 95] width 76 height 6
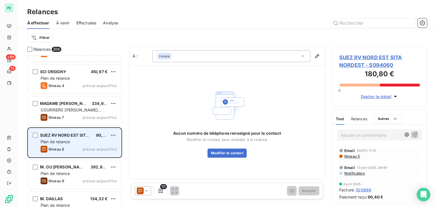
scroll to position [6342, 0]
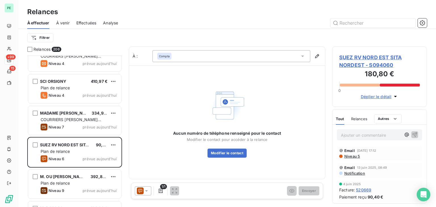
click at [362, 117] on span "Relances" at bounding box center [359, 119] width 16 height 5
click at [343, 116] on div "Tout" at bounding box center [340, 119] width 8 height 12
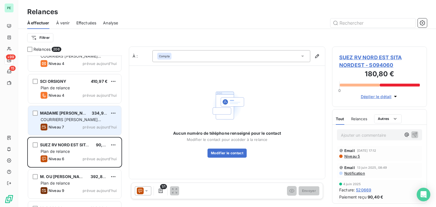
click at [76, 122] on span "COURRIERS MANUELS EXCLUSIFS" at bounding box center [71, 122] width 60 height 11
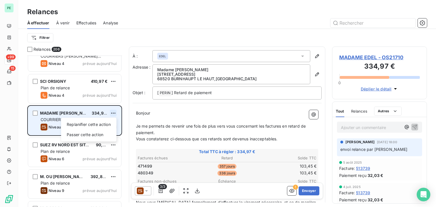
click at [116, 112] on html "PE +99 15 Relances À effectuer À venir Effectuées Analyse Filtrer Relances 206 …" at bounding box center [218, 103] width 436 height 207
click at [106, 126] on div "Replanifier cette action" at bounding box center [88, 124] width 51 height 9
select select "7"
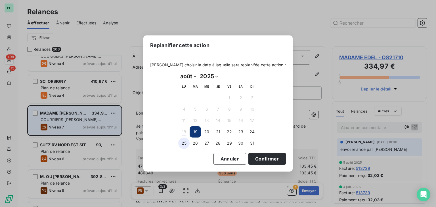
click at [189, 141] on button "25" at bounding box center [183, 143] width 11 height 11
click at [263, 157] on button "Confirmer" at bounding box center [266, 159] width 37 height 12
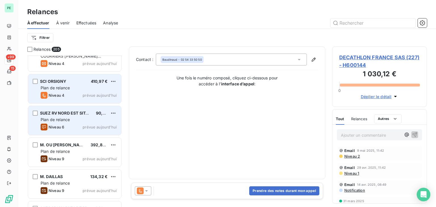
click at [69, 93] on div "Niveau 4 prévue aujourd’hui" at bounding box center [79, 95] width 76 height 7
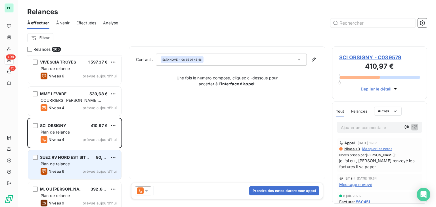
scroll to position [6285, 0]
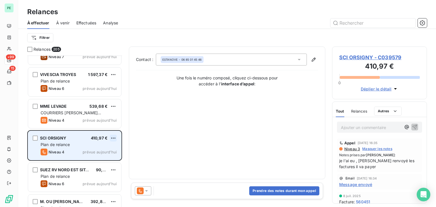
click at [115, 139] on html "PE +99 15 Relances À effectuer À venir Effectuées Analyse Filtrer Relances 205 …" at bounding box center [218, 103] width 436 height 207
click at [98, 150] on div "Replanifier cette action" at bounding box center [88, 149] width 51 height 9
select select "7"
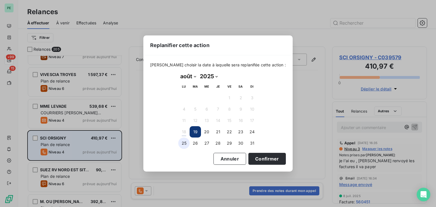
click at [188, 143] on button "25" at bounding box center [183, 143] width 11 height 11
click at [283, 160] on div "Veuillez choisir la date à laquelle sera replanifée cette action : août 2025 Mo…" at bounding box center [217, 113] width 149 height 116
click at [272, 158] on button "Confirmer" at bounding box center [266, 159] width 37 height 12
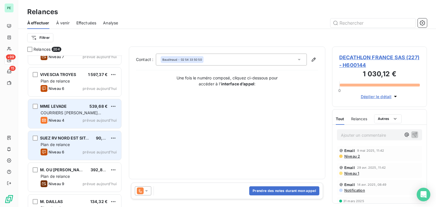
click at [57, 118] on span "Niveau 4" at bounding box center [57, 120] width 16 height 5
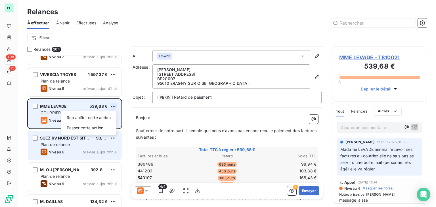
click at [111, 107] on html "PE +99 15 Relances À effectuer À venir Effectuées Analyse Filtrer Relances 204 …" at bounding box center [218, 103] width 436 height 207
click at [97, 120] on div "Replanifier cette action" at bounding box center [88, 117] width 51 height 9
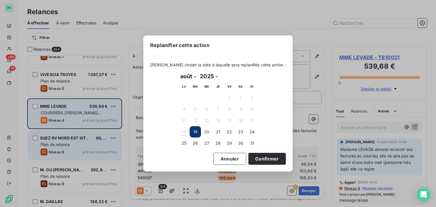
click at [193, 74] on select "janvier février mars avril mai juin juillet août septembre octobre novembre déc…" at bounding box center [188, 76] width 20 height 9
select select "8"
click at [178, 72] on select "janvier février mars avril mai juin juillet août septembre octobre novembre déc…" at bounding box center [188, 76] width 20 height 9
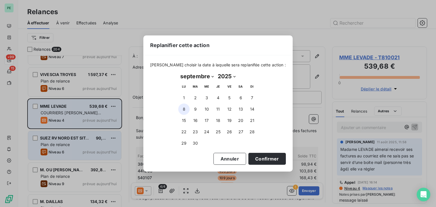
click at [182, 109] on button "8" at bounding box center [183, 109] width 11 height 11
click at [253, 156] on button "Confirmer" at bounding box center [266, 159] width 37 height 12
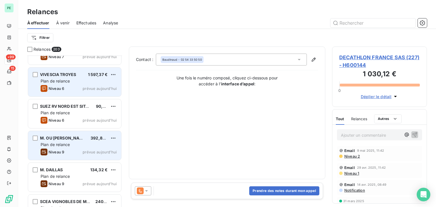
click at [60, 85] on div "Niveau 6" at bounding box center [53, 88] width 24 height 7
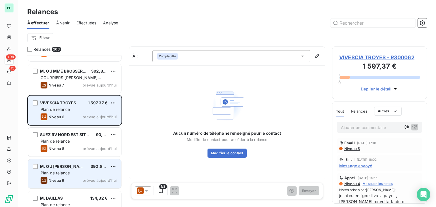
scroll to position [6228, 0]
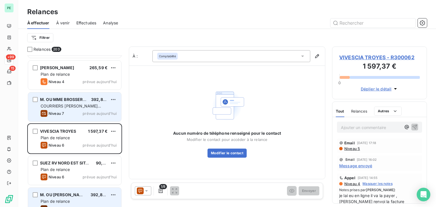
click at [60, 105] on span "COURRIERS MANUELS EXCLUSIFS" at bounding box center [71, 109] width 60 height 11
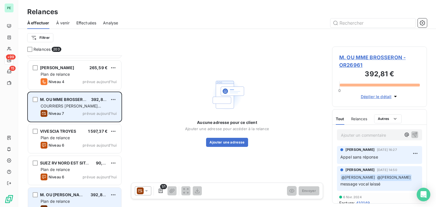
scroll to position [6200, 0]
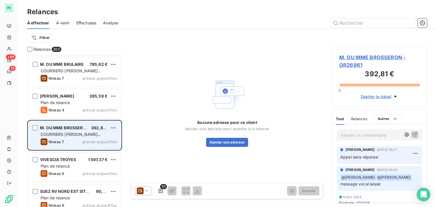
click at [60, 105] on div "DECARSIN FREDERIC 265,59 € Plan de relance Niveau 4 prévue aujourd’hui" at bounding box center [74, 103] width 93 height 29
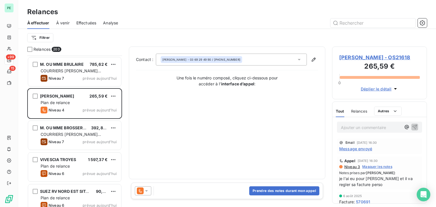
click at [358, 150] on span "Message envoyé" at bounding box center [355, 149] width 33 height 6
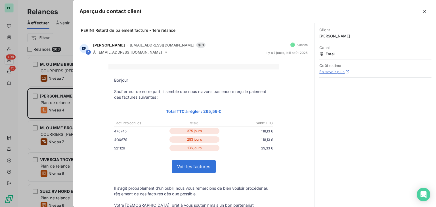
click at [22, 97] on div at bounding box center [218, 103] width 436 height 207
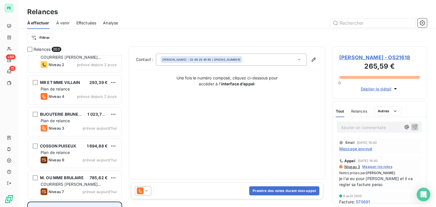
scroll to position [6058, 0]
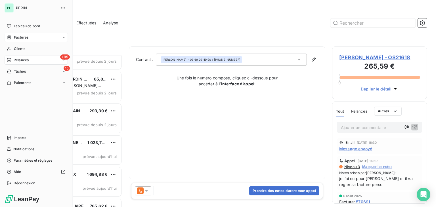
click at [21, 38] on span "Factures" at bounding box center [21, 37] width 14 height 5
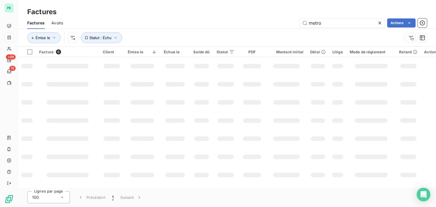
drag, startPoint x: 336, startPoint y: 21, endPoint x: 267, endPoint y: 25, distance: 69.7
click at [267, 25] on div "metro Actions" at bounding box center [248, 22] width 357 height 9
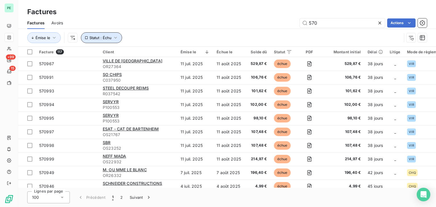
click at [110, 40] on button "Statut : Échu" at bounding box center [101, 37] width 41 height 11
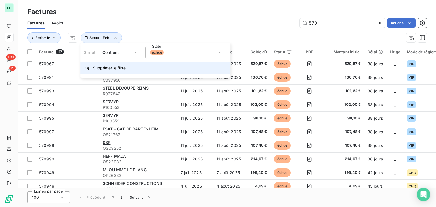
click at [107, 71] on span "Supprimer le filtre" at bounding box center [109, 68] width 33 height 6
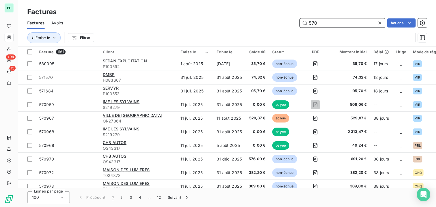
click at [354, 24] on input "570" at bounding box center [342, 22] width 85 height 9
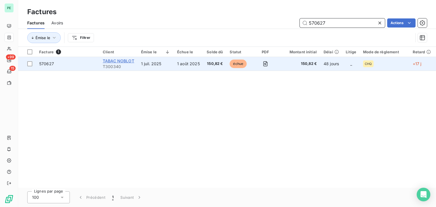
type input "570627"
click at [130, 62] on span "TABAC NOBLOT" at bounding box center [119, 60] width 32 height 5
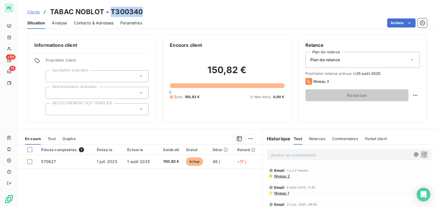
drag, startPoint x: 111, startPoint y: 12, endPoint x: 161, endPoint y: 13, distance: 50.5
click at [161, 13] on div "Clients TABAC NOBLOT - T300340" at bounding box center [227, 12] width 418 height 10
copy h3 "T300340"
click at [94, 24] on span "Contacts & Adresses" at bounding box center [94, 23] width 40 height 6
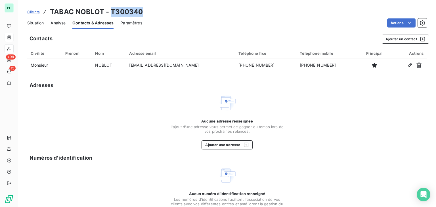
click at [40, 22] on span "Situation" at bounding box center [35, 23] width 16 height 6
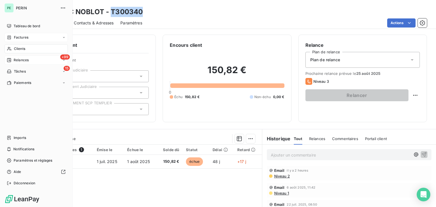
drag, startPoint x: 14, startPoint y: 63, endPoint x: 31, endPoint y: 63, distance: 17.0
click at [14, 63] on div "+99 Relances" at bounding box center [36, 60] width 63 height 9
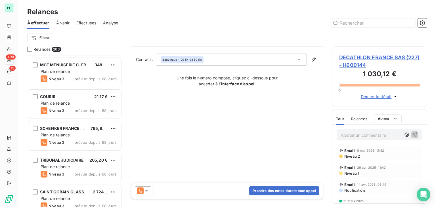
scroll to position [568, 0]
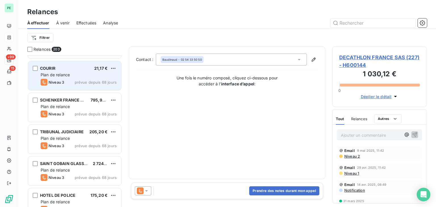
click at [78, 74] on div "Plan de relance" at bounding box center [79, 75] width 76 height 6
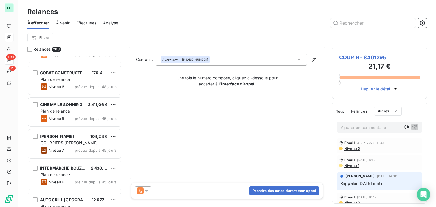
scroll to position [1959, 0]
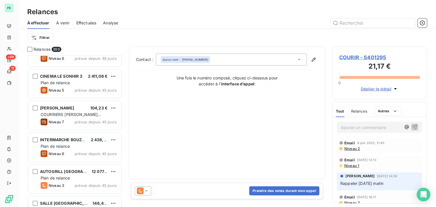
click at [64, 80] on span "Plan de relance" at bounding box center [55, 82] width 29 height 5
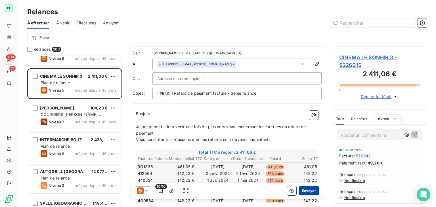
click at [307, 191] on button "Envoyer" at bounding box center [309, 191] width 21 height 9
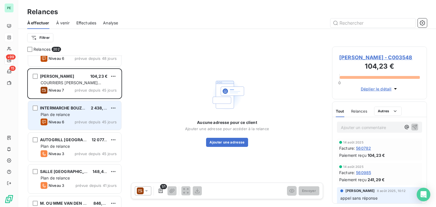
click at [66, 115] on span "Plan de relance" at bounding box center [55, 114] width 29 height 5
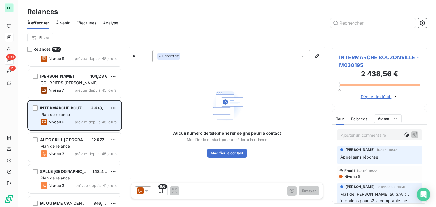
scroll to position [1987, 0]
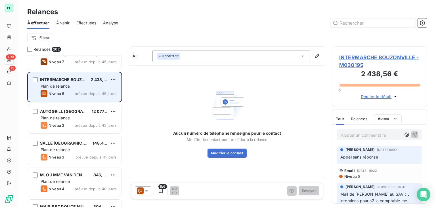
click at [64, 115] on div "Plan de relance" at bounding box center [79, 118] width 76 height 6
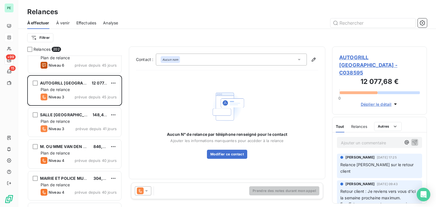
click at [359, 137] on div "Ajouter un commentaire ﻿" at bounding box center [379, 142] width 85 height 11
click at [357, 139] on p "Ajouter un commentaire ﻿" at bounding box center [371, 142] width 60 height 7
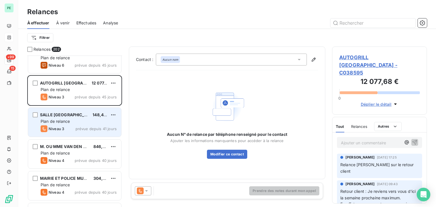
click at [83, 111] on div "SALLE BASKET ARENA 148,46 € Plan de relance Niveau 3 prévue depuis 41 jours" at bounding box center [74, 122] width 93 height 29
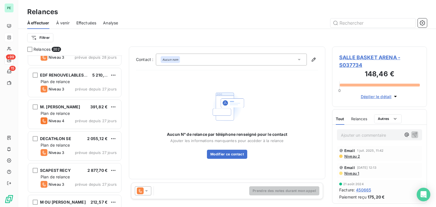
scroll to position [2952, 0]
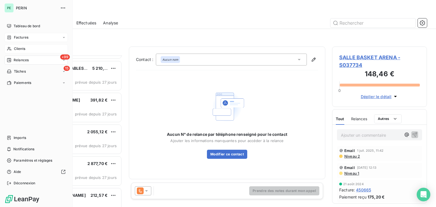
click at [9, 48] on icon at bounding box center [9, 49] width 5 height 5
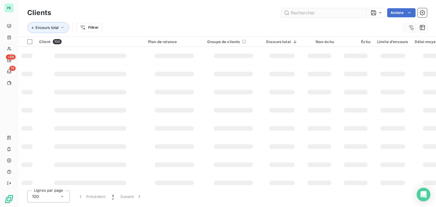
click at [314, 13] on input "text" at bounding box center [324, 12] width 85 height 9
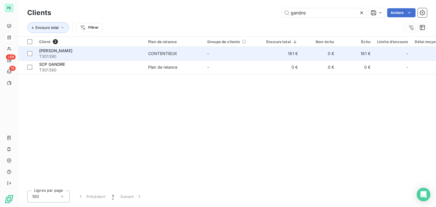
type input "gandre"
click at [111, 51] on div "GANDRE MARC" at bounding box center [90, 51] width 102 height 6
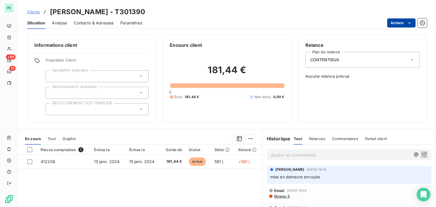
click at [402, 19] on html "PE +99 15 Clients GANDRE MARC - T301390 Situation Analyse Contacts & Adresses P…" at bounding box center [218, 103] width 436 height 207
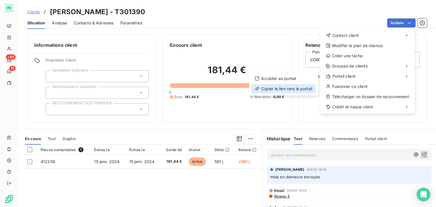
click at [297, 88] on div "Copier le lien vers le portail" at bounding box center [284, 88] width 64 height 9
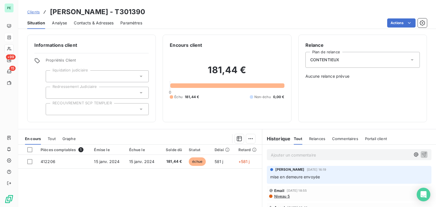
click at [288, 157] on p "Ajouter un commentaire ﻿" at bounding box center [341, 155] width 140 height 7
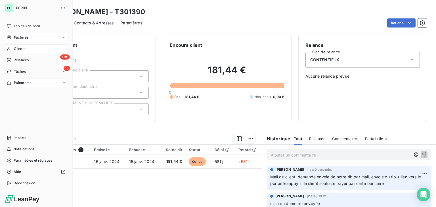
click at [22, 79] on div "Paiements" at bounding box center [36, 82] width 63 height 9
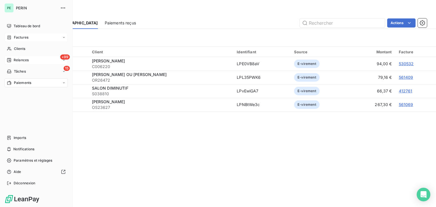
click at [24, 61] on span "Relances" at bounding box center [21, 60] width 15 height 5
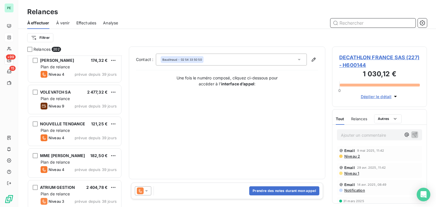
scroll to position [2470, 0]
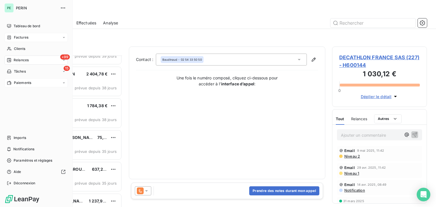
click at [11, 83] on icon at bounding box center [9, 83] width 5 height 5
